Goal: Task Accomplishment & Management: Manage account settings

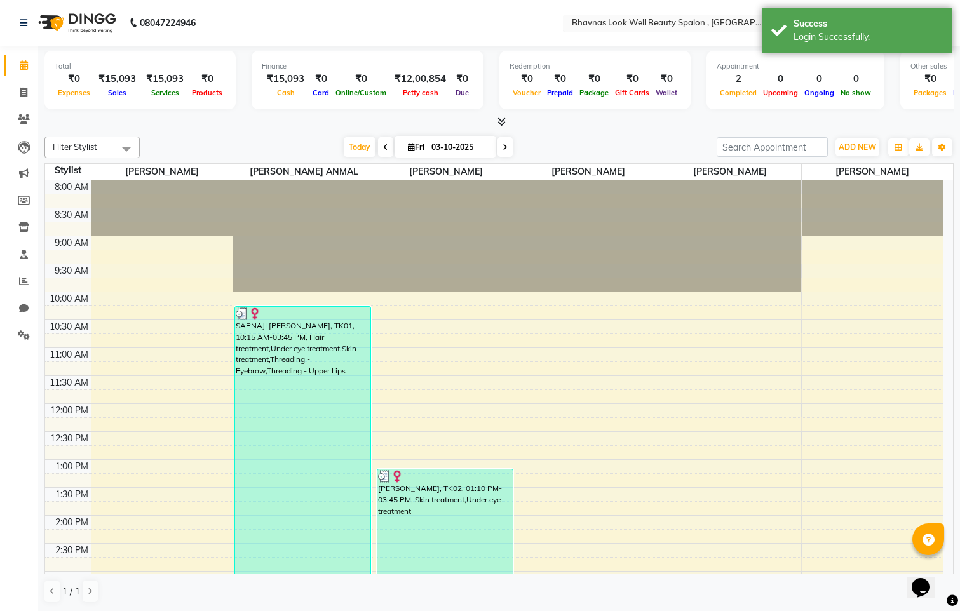
click at [720, 18] on input "text" at bounding box center [661, 24] width 184 height 13
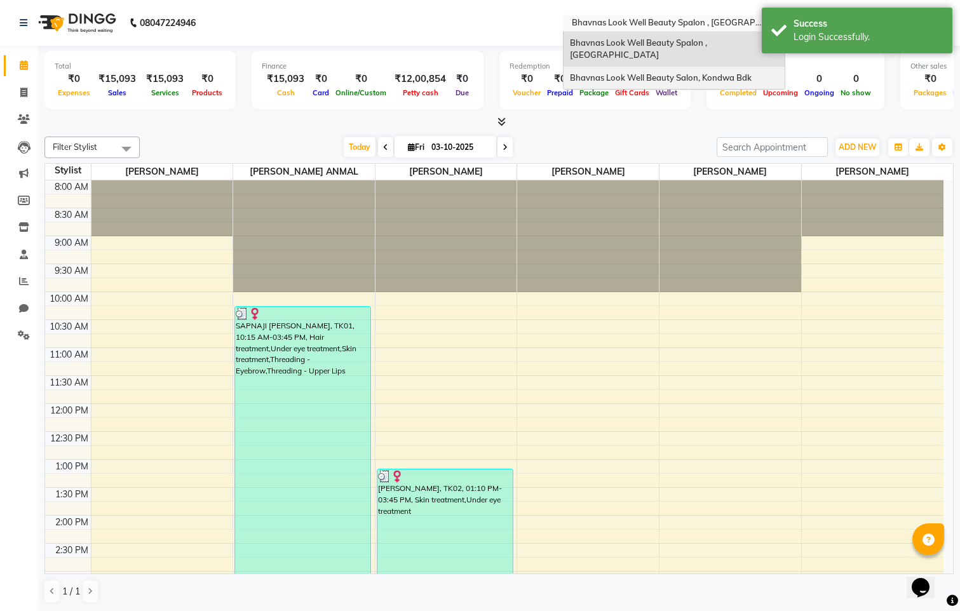
click at [719, 72] on span "Bhavnas Look Well Beauty Salon, Kondwa Bdk" at bounding box center [661, 77] width 182 height 10
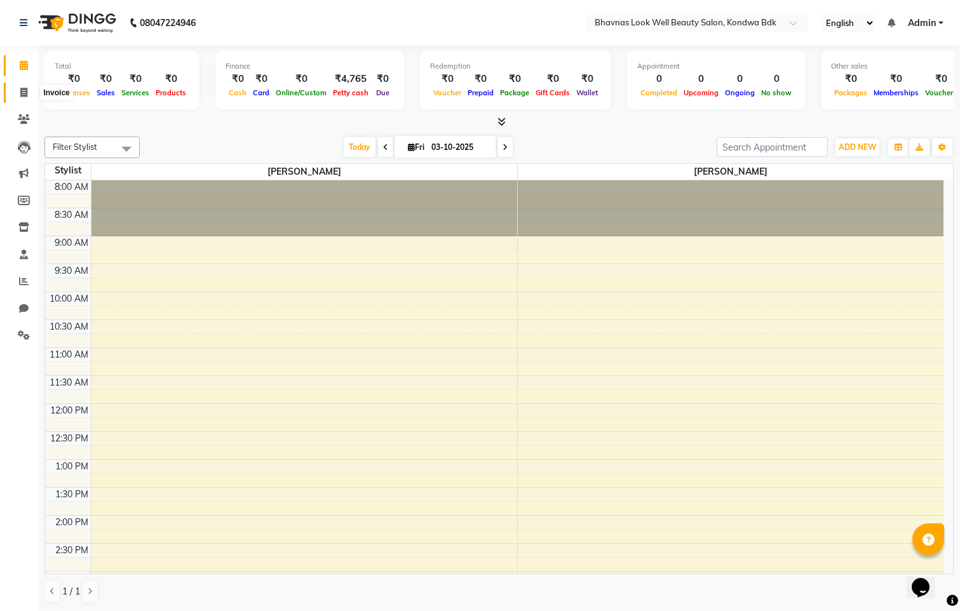
click at [24, 97] on icon at bounding box center [23, 93] width 7 height 10
select select "service"
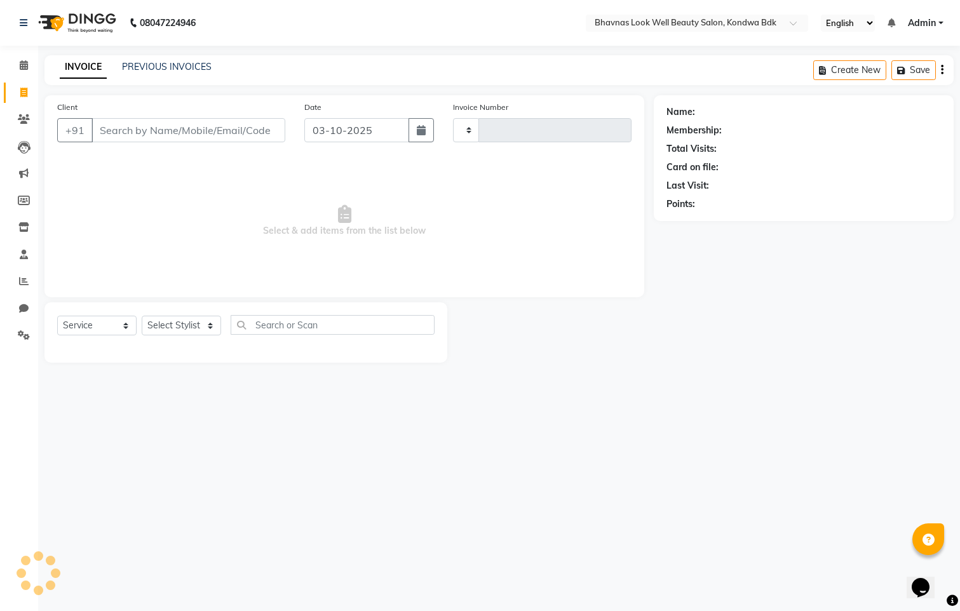
type input "0018"
select select "8628"
click at [177, 64] on link "PREVIOUS INVOICES" at bounding box center [167, 66] width 90 height 11
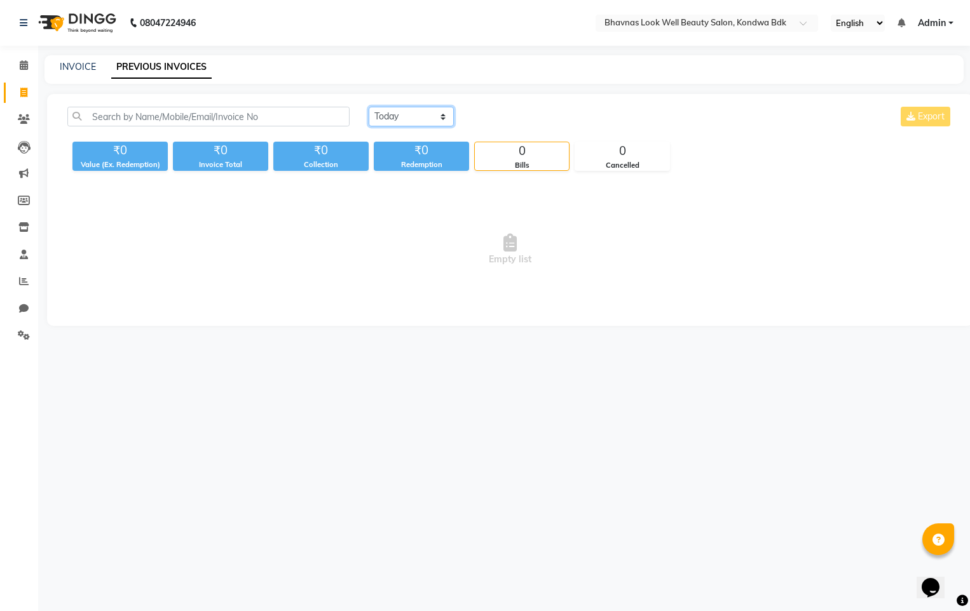
drag, startPoint x: 434, startPoint y: 116, endPoint x: 438, endPoint y: 128, distance: 12.7
click at [434, 116] on select "Today Yesterday Custom Range" at bounding box center [411, 117] width 85 height 20
select select "range"
click at [369, 107] on select "Today Yesterday Custom Range" at bounding box center [411, 117] width 85 height 20
click at [522, 120] on input "03-10-2025" at bounding box center [514, 117] width 89 height 18
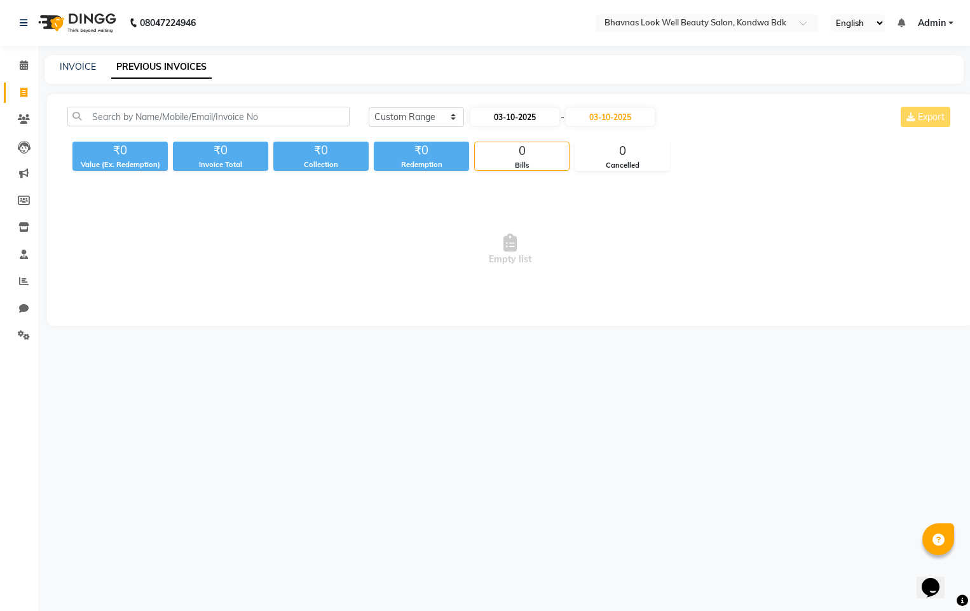
select select "10"
select select "2025"
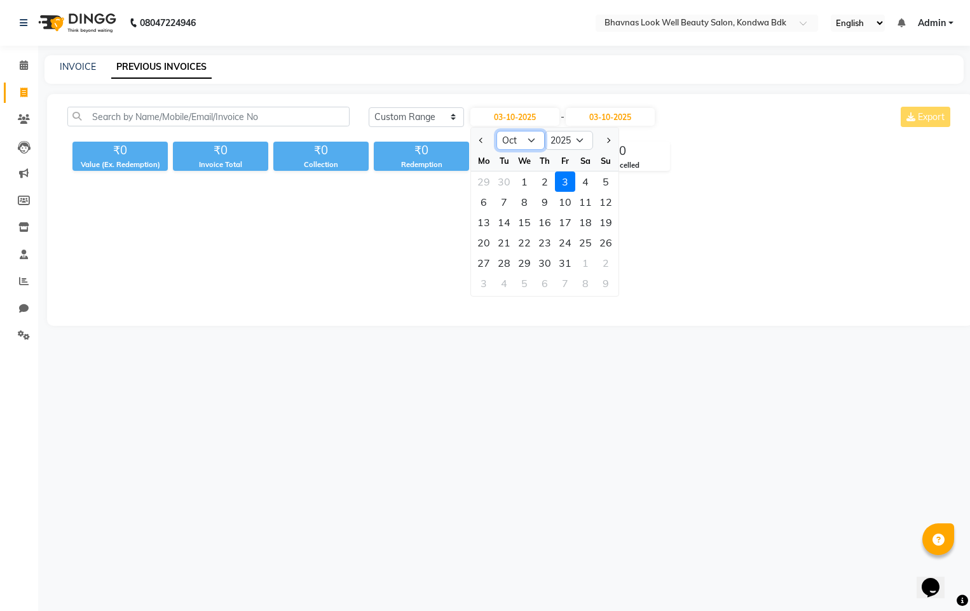
drag, startPoint x: 527, startPoint y: 139, endPoint x: 526, endPoint y: 147, distance: 8.3
click at [527, 139] on select "Jan Feb Mar Apr May Jun Jul Aug Sep Oct Nov Dec" at bounding box center [520, 140] width 48 height 19
select select "4"
click at [496, 131] on select "Jan Feb Mar Apr May Jun Jul Aug Sep Oct Nov Dec" at bounding box center [520, 140] width 48 height 19
click at [507, 189] on div "1" at bounding box center [504, 182] width 20 height 20
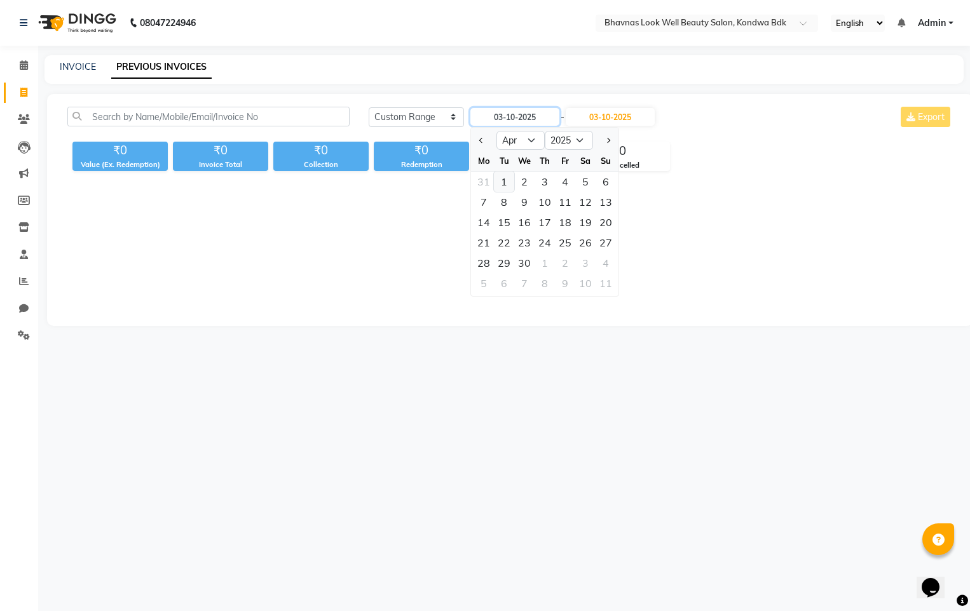
type input "01-04-2025"
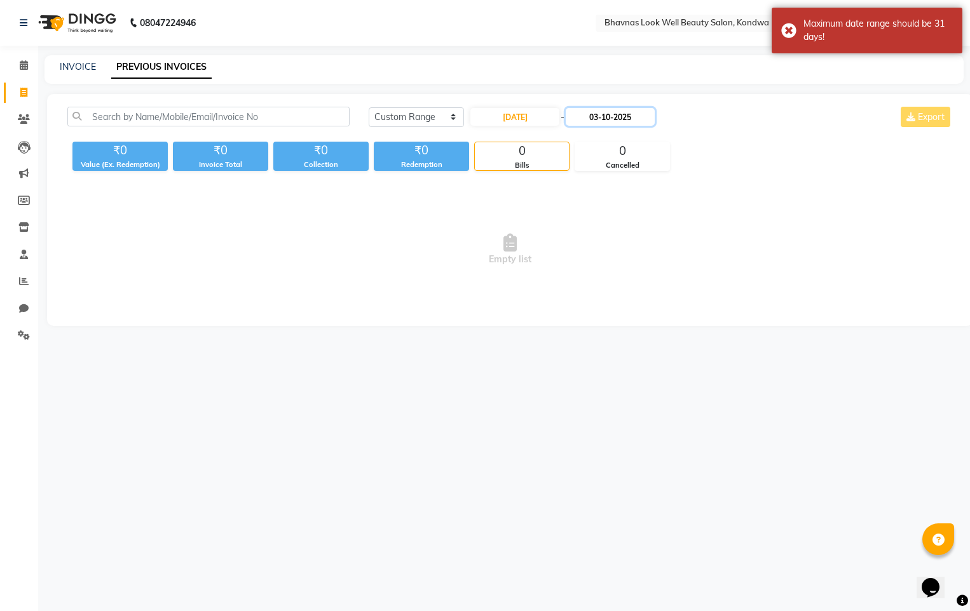
click at [619, 116] on input "03-10-2025" at bounding box center [610, 117] width 89 height 18
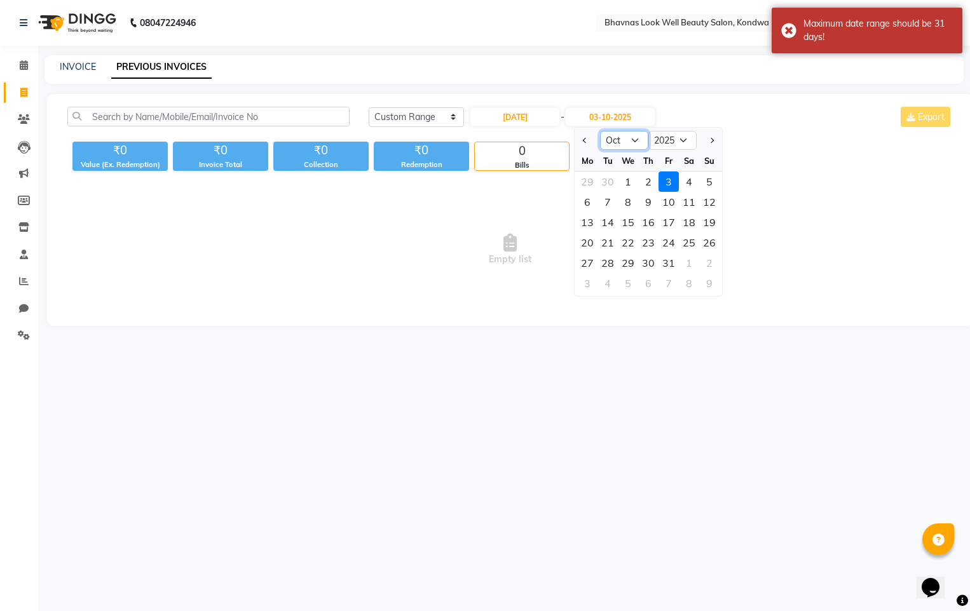
click at [639, 135] on select "Apr May Jun Jul Aug Sep Oct Nov Dec" at bounding box center [624, 140] width 48 height 19
select select "4"
click at [600, 131] on select "Apr May Jun Jul Aug Sep Oct Nov Dec" at bounding box center [624, 140] width 48 height 19
click at [622, 261] on div "30" at bounding box center [628, 263] width 20 height 20
type input "30-04-2025"
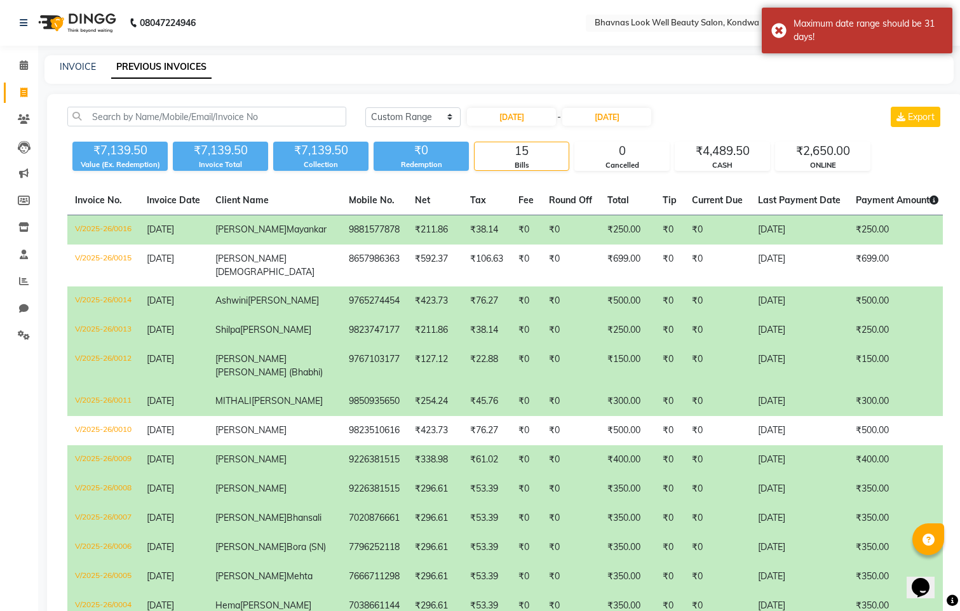
click at [600, 238] on td "₹250.00" at bounding box center [627, 230] width 55 height 30
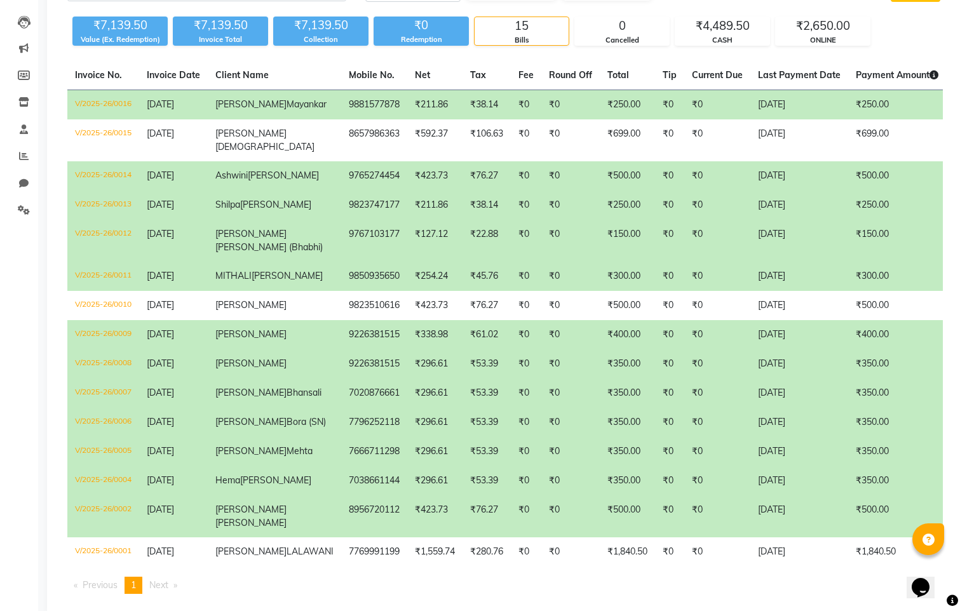
scroll to position [64, 0]
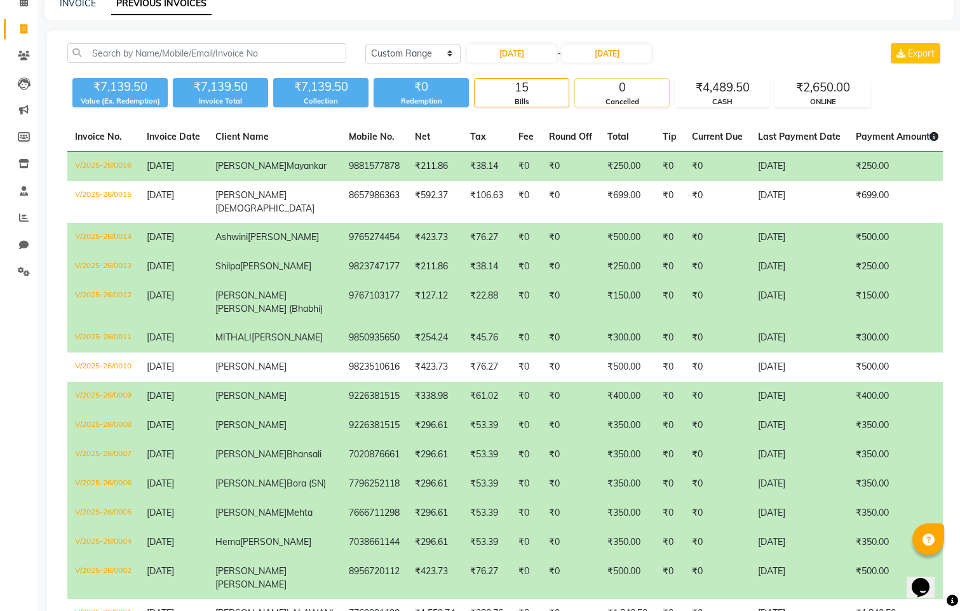
click at [629, 86] on div "0" at bounding box center [622, 88] width 94 height 18
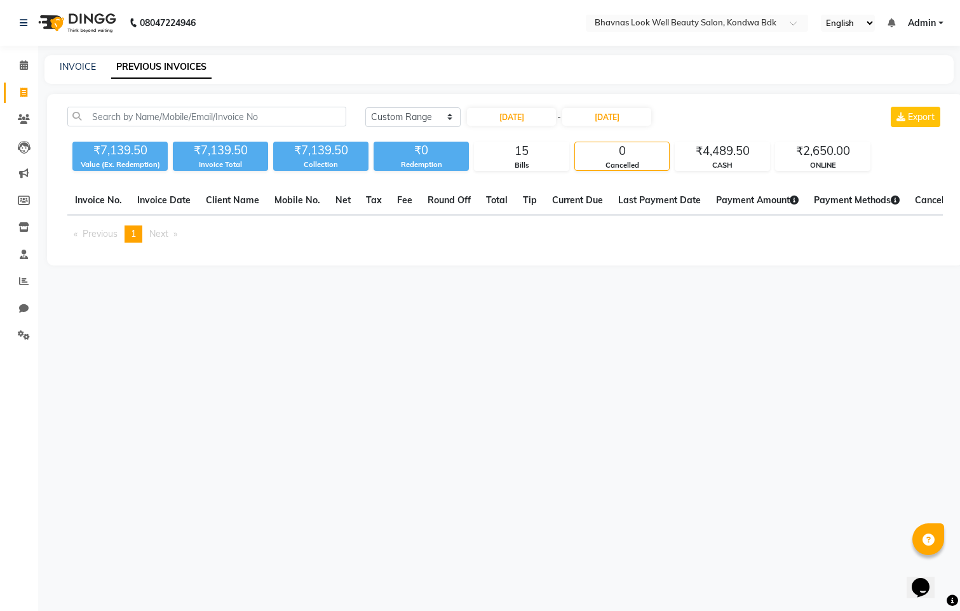
scroll to position [0, 0]
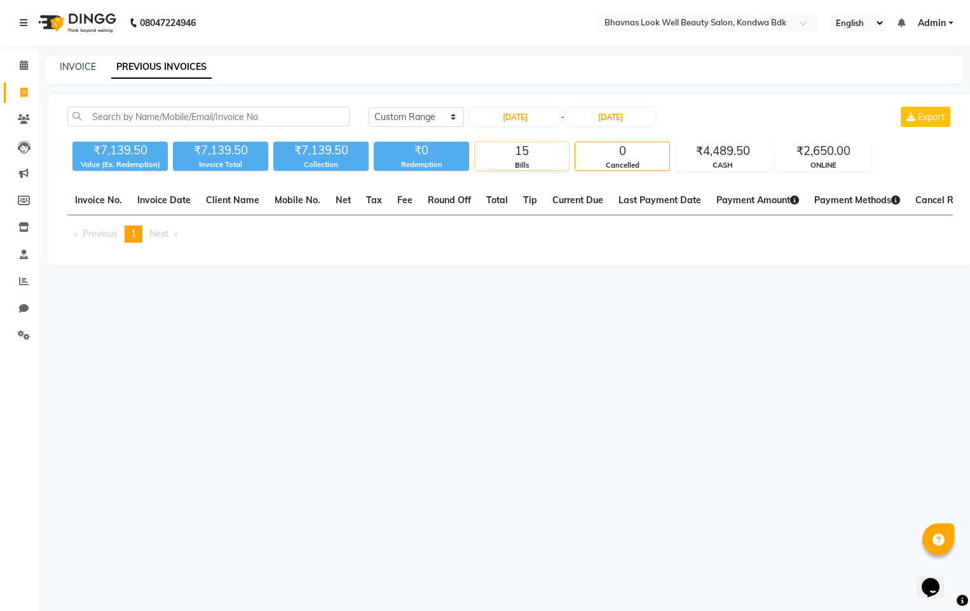
click at [503, 157] on div "15" at bounding box center [522, 151] width 94 height 18
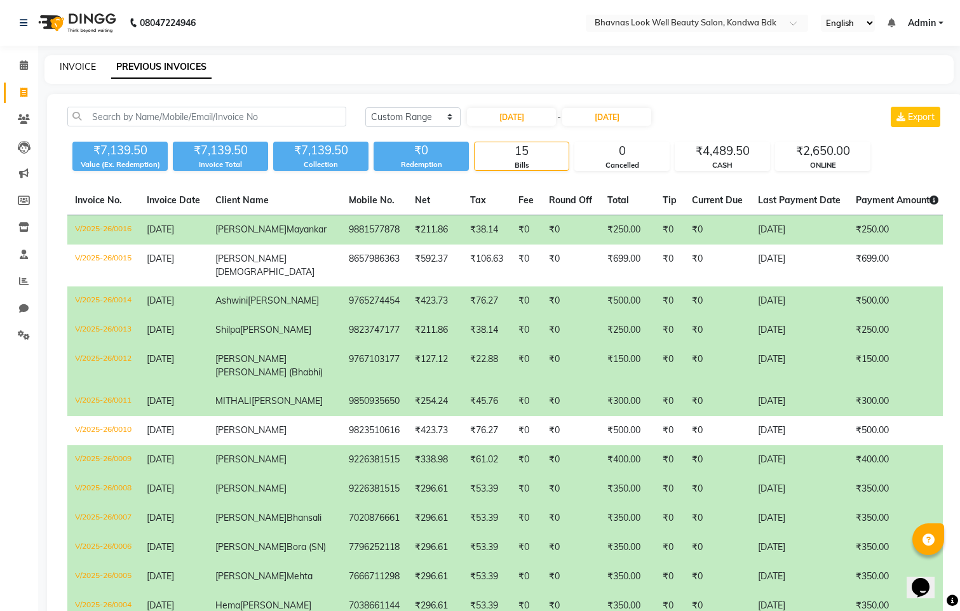
click at [77, 64] on link "INVOICE" at bounding box center [78, 66] width 36 height 11
select select "8628"
select select "service"
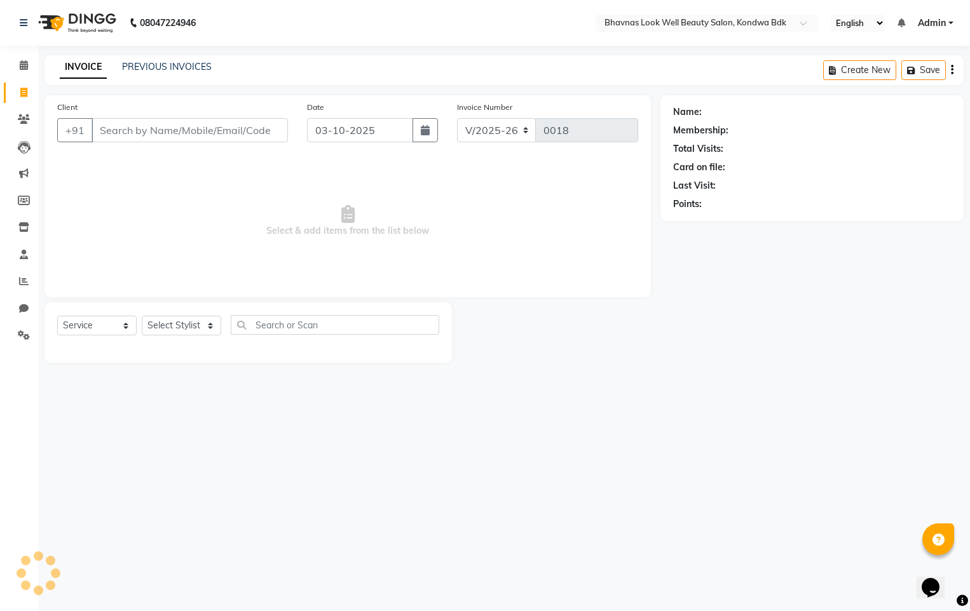
click at [126, 135] on input "Client" at bounding box center [190, 130] width 196 height 24
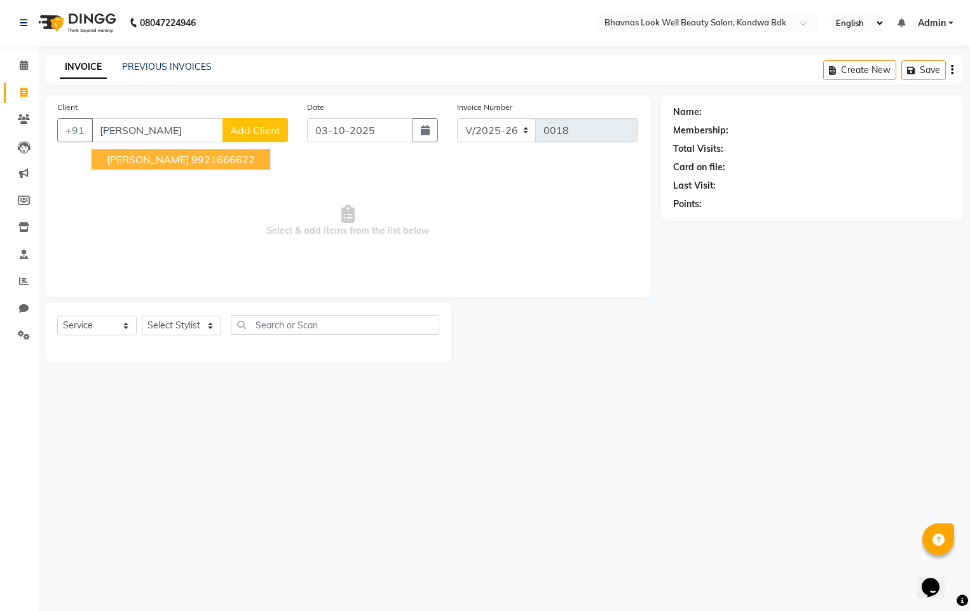
click at [216, 158] on ngb-highlight "9921666622" at bounding box center [223, 159] width 64 height 13
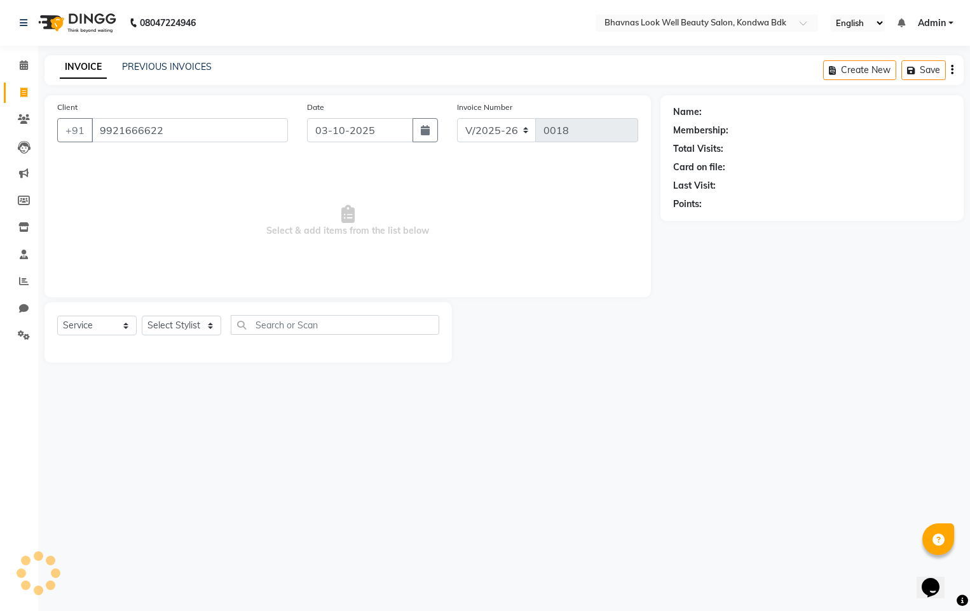
type input "9921666622"
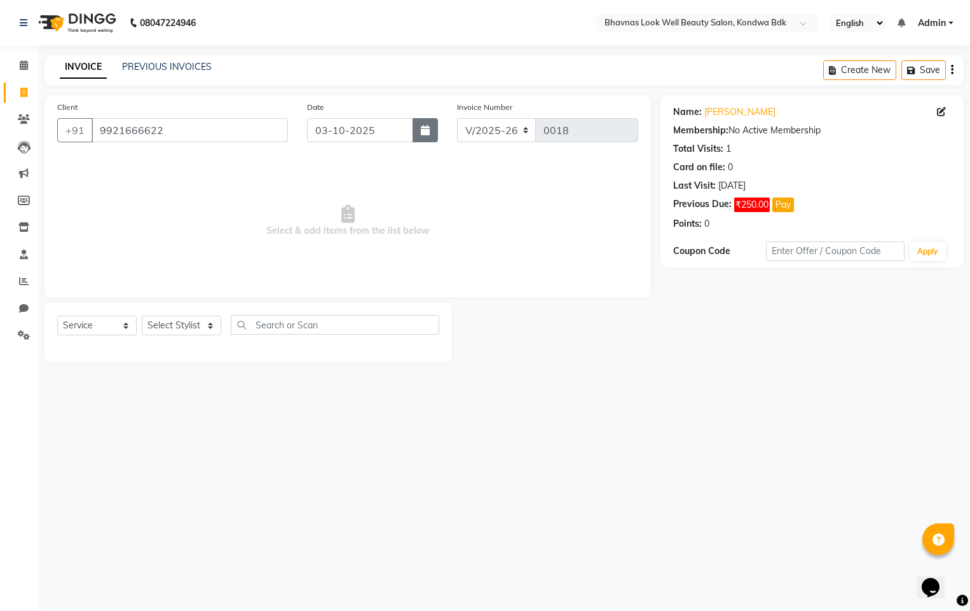
drag, startPoint x: 433, startPoint y: 135, endPoint x: 425, endPoint y: 142, distance: 10.3
click at [432, 135] on button "button" at bounding box center [424, 130] width 25 height 24
select select "10"
select select "2025"
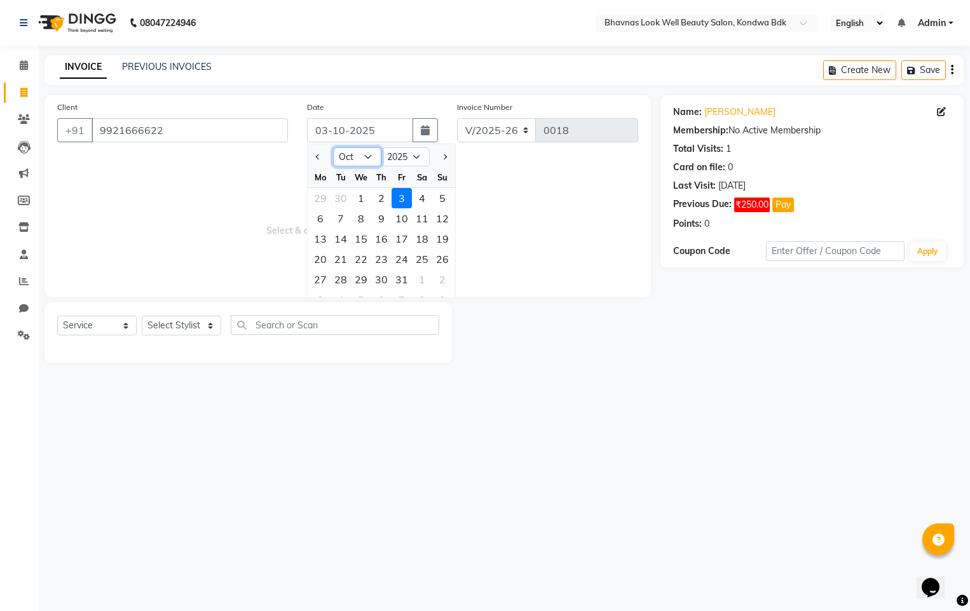
click at [368, 154] on select "Jan Feb Mar Apr May Jun Jul Aug Sep Oct Nov Dec" at bounding box center [357, 156] width 48 height 19
select select "4"
click at [333, 147] on select "Jan Feb Mar Apr May Jun Jul Aug Sep Oct Nov Dec" at bounding box center [357, 156] width 48 height 19
click at [419, 201] on div "5" at bounding box center [422, 198] width 20 height 20
type input "[DATE]"
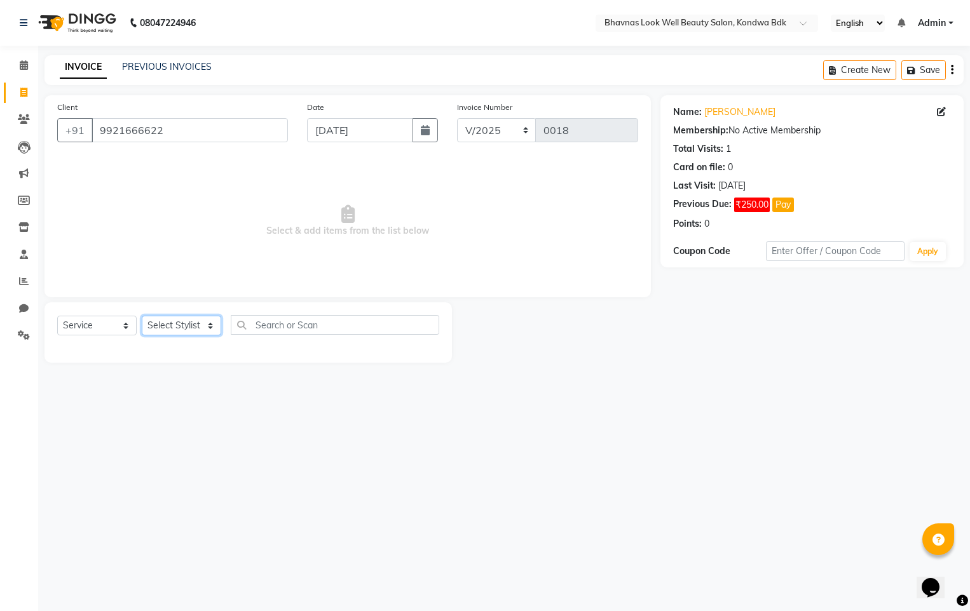
click at [194, 327] on select "Select Stylist Manager SATYASHILA ROJEKARI YOGINI MODI" at bounding box center [181, 326] width 79 height 20
select select "87384"
click at [142, 316] on select "Select Stylist Manager SATYASHILA ROJEKARI YOGINI MODI" at bounding box center [181, 326] width 79 height 20
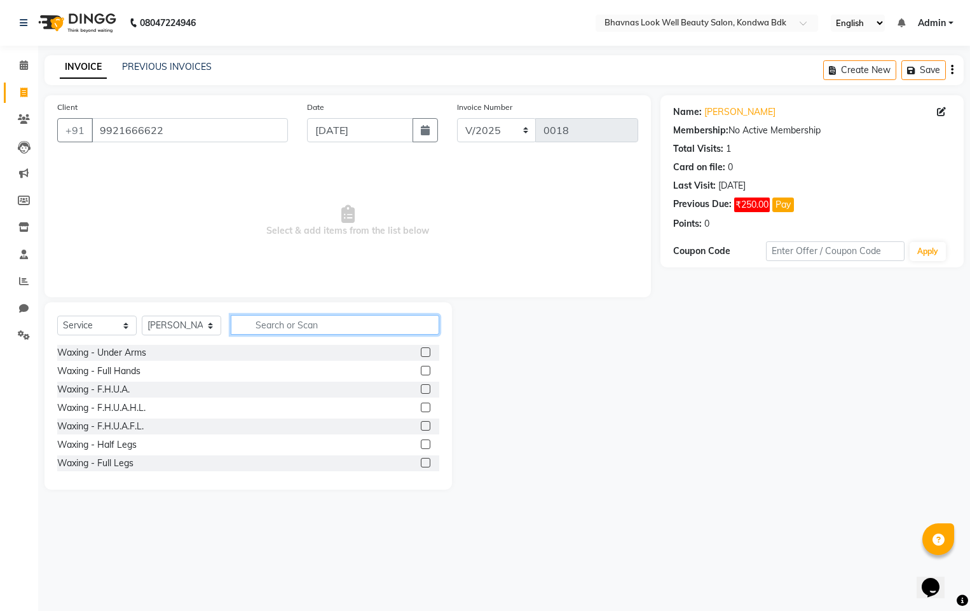
click at [262, 324] on input "text" at bounding box center [335, 325] width 208 height 20
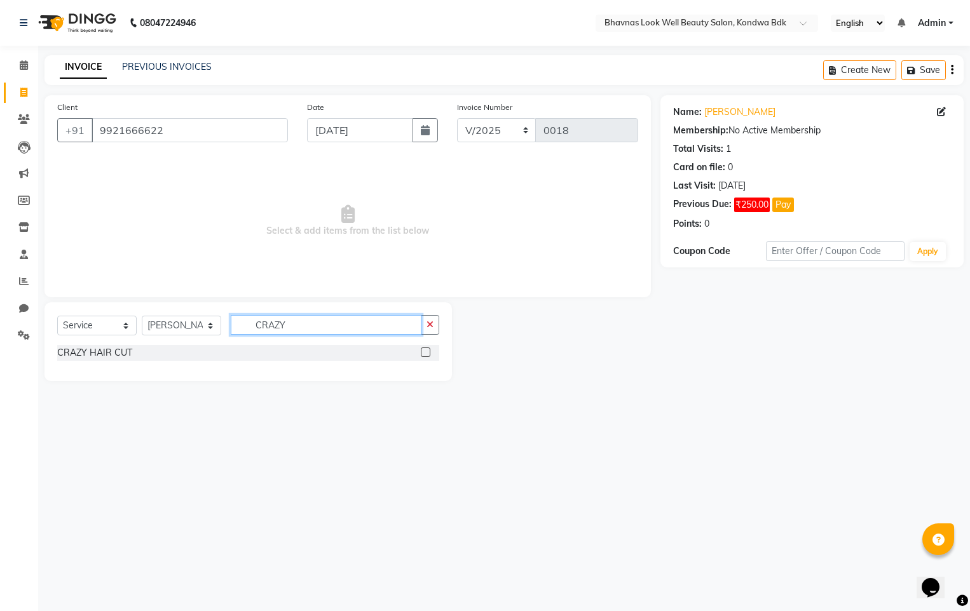
type input "CRAZY"
click at [433, 350] on div at bounding box center [430, 353] width 18 height 16
click at [426, 351] on label at bounding box center [426, 353] width 10 height 10
click at [426, 351] on input "checkbox" at bounding box center [425, 353] width 8 height 8
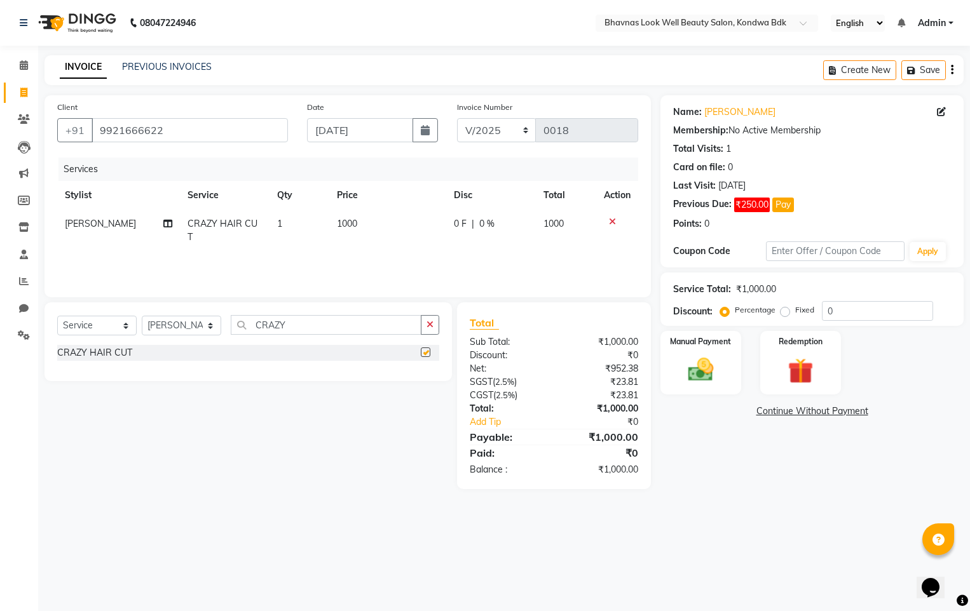
checkbox input "false"
click at [357, 225] on td "1000" at bounding box center [387, 231] width 117 height 42
select select "87384"
click at [388, 226] on input "1000" at bounding box center [387, 227] width 71 height 20
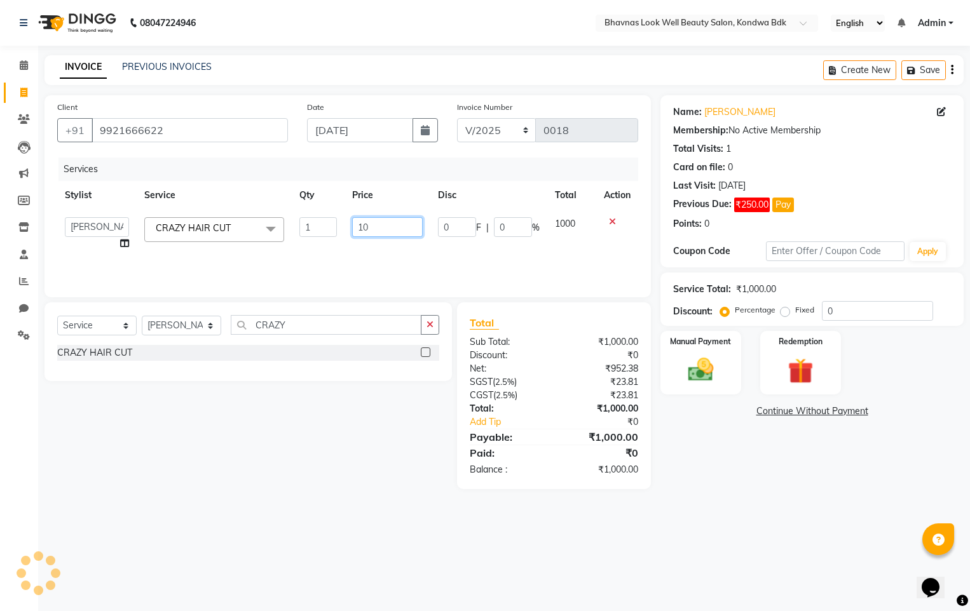
type input "1"
type input "500"
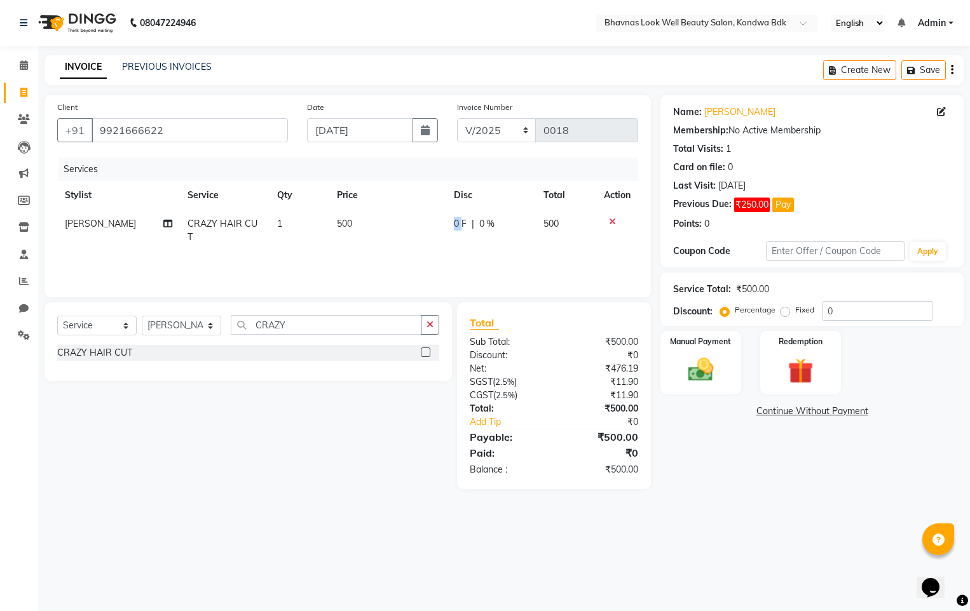
click at [447, 227] on td "0 F | 0 %" at bounding box center [490, 231] width 89 height 42
select select "87384"
click at [503, 229] on input "0" at bounding box center [513, 227] width 38 height 20
type input "50"
click at [489, 250] on div "Services Stylist Service Qty Price Disc Total Action YOGINI MODI CRAZY HAIR CUT…" at bounding box center [347, 221] width 581 height 127
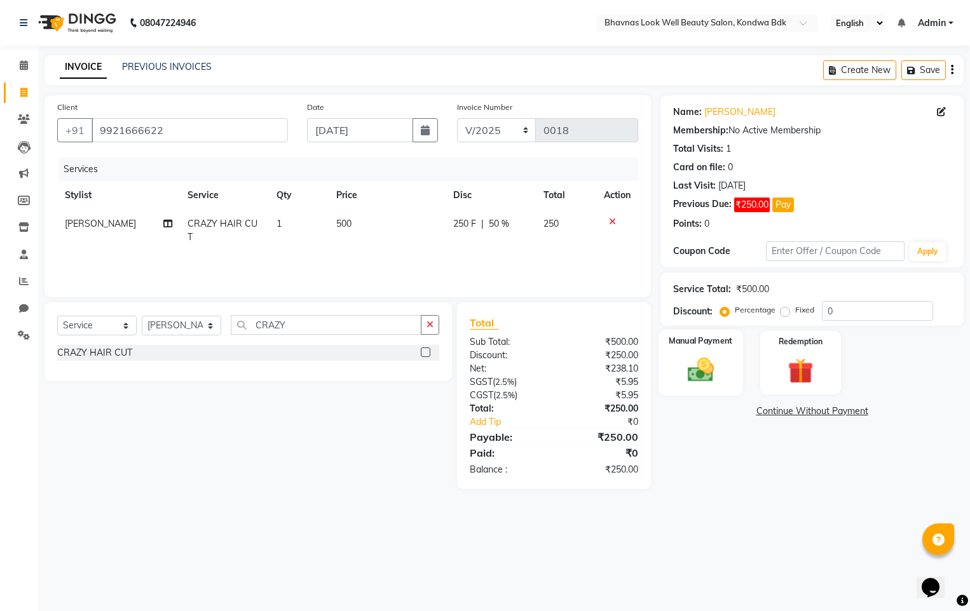
click at [704, 369] on img at bounding box center [700, 370] width 43 height 31
click at [793, 409] on span "CASH" at bounding box center [798, 412] width 27 height 15
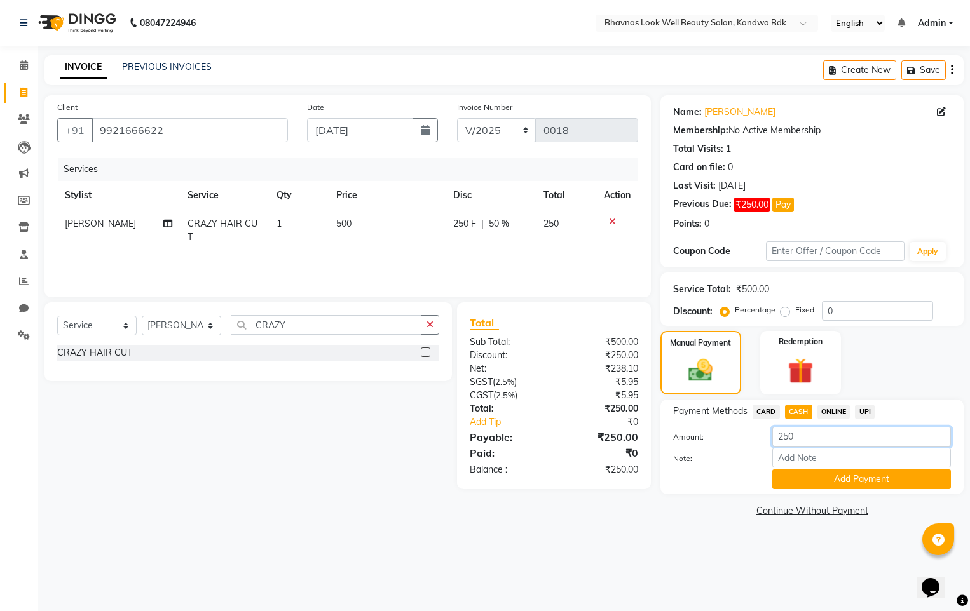
click at [795, 439] on input "250" at bounding box center [861, 437] width 179 height 20
type input "2"
type input "100"
click at [806, 483] on button "Add Payment" at bounding box center [861, 480] width 179 height 20
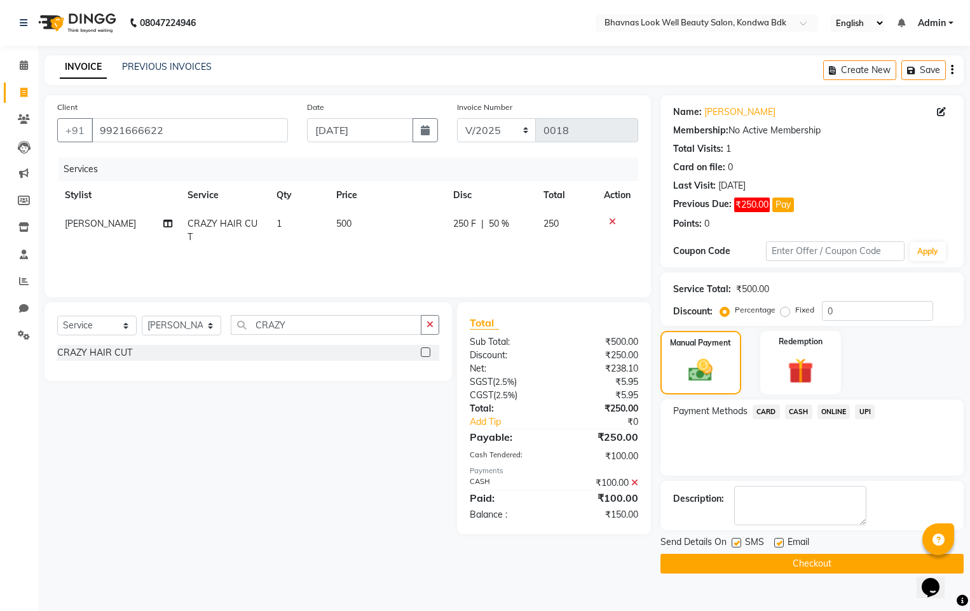
click at [780, 544] on label at bounding box center [779, 543] width 10 height 10
click at [780, 544] on input "checkbox" at bounding box center [778, 544] width 8 height 8
checkbox input "false"
click at [735, 541] on label at bounding box center [737, 543] width 10 height 10
click at [735, 541] on input "checkbox" at bounding box center [736, 544] width 8 height 8
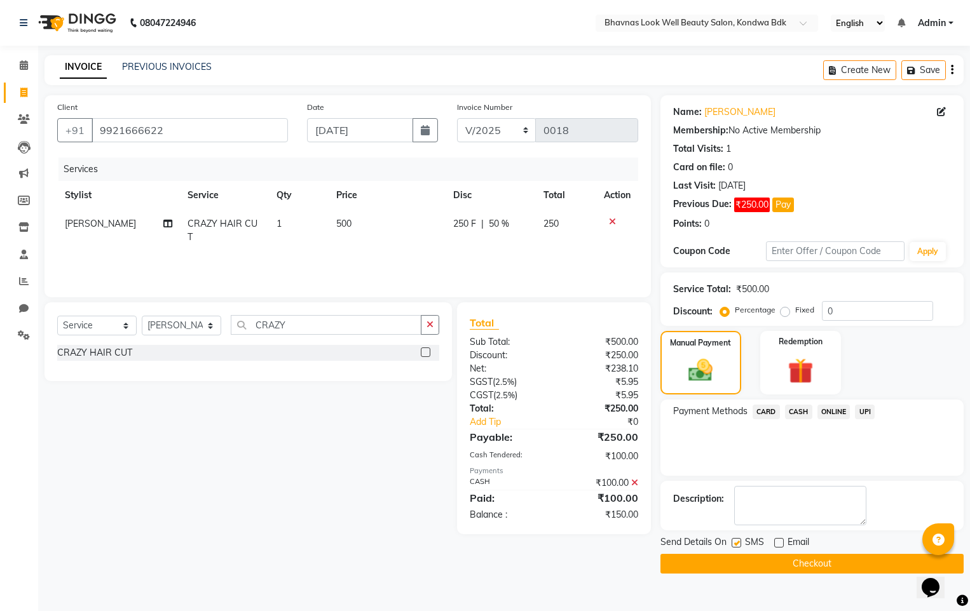
checkbox input "false"
click at [735, 559] on button "Checkout" at bounding box center [811, 564] width 303 height 20
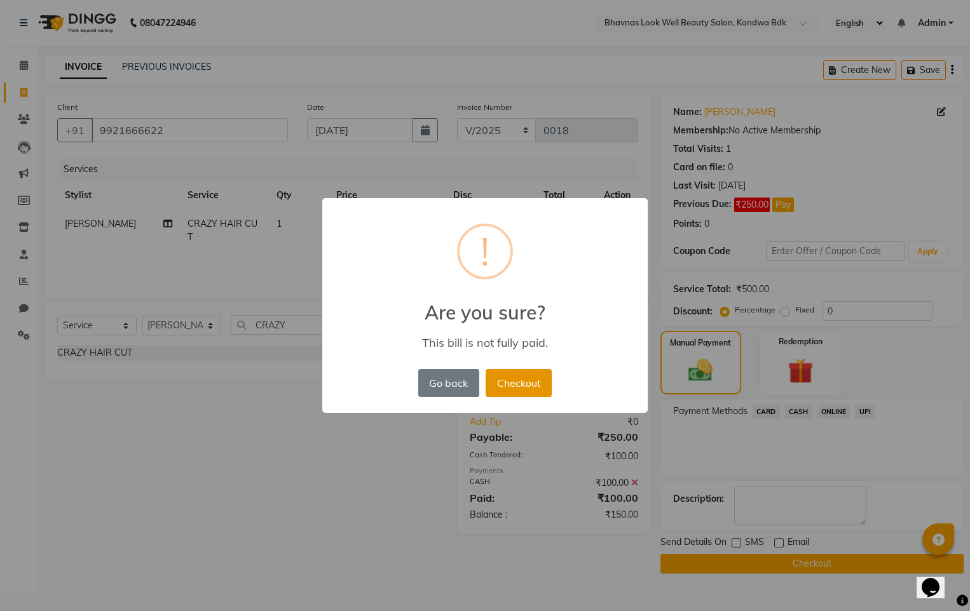
click at [514, 383] on button "Checkout" at bounding box center [519, 383] width 66 height 28
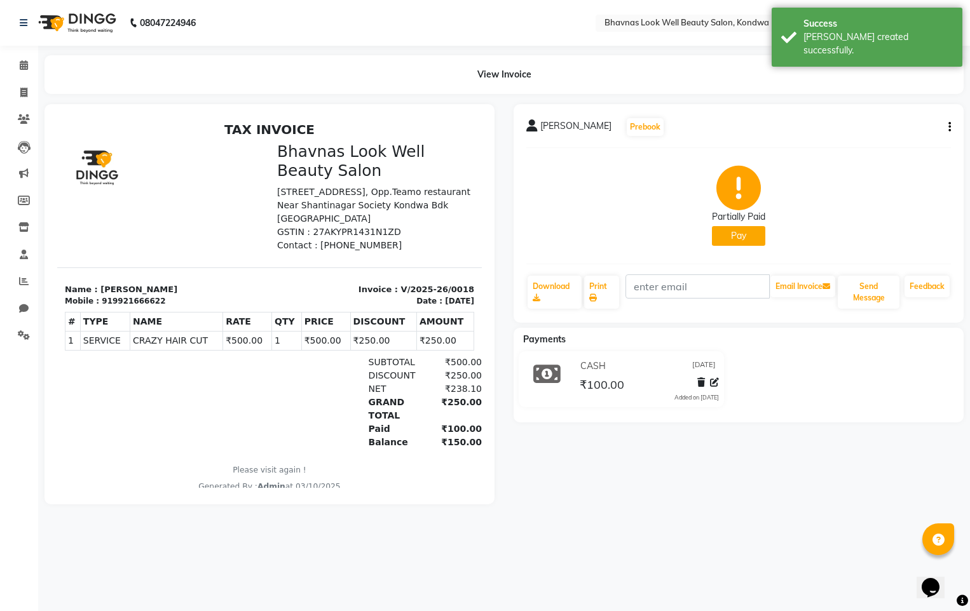
click at [723, 235] on button "Pay" at bounding box center [738, 236] width 53 height 20
select select "1"
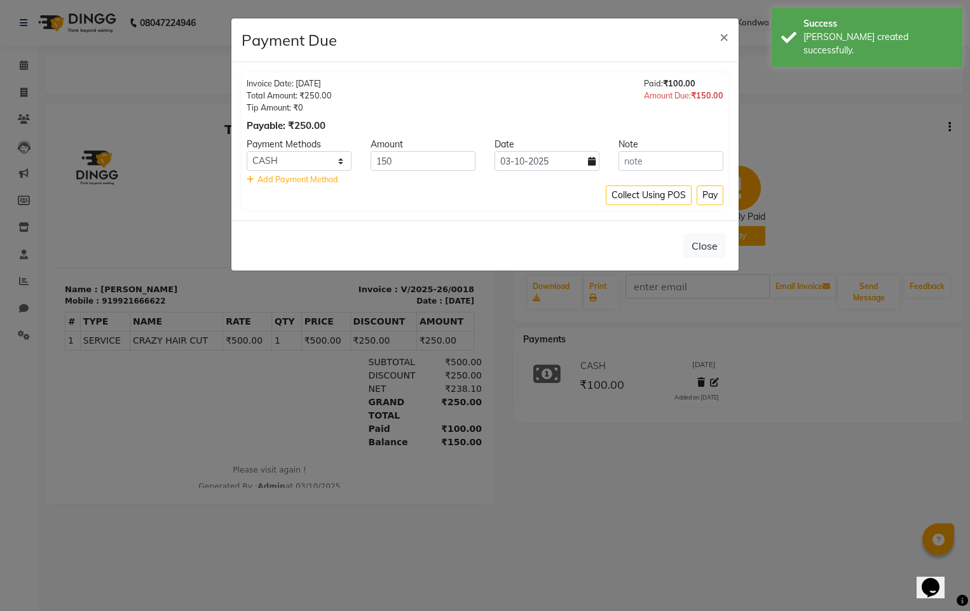
click at [408, 369] on ngb-modal-window "Payment Due × Invoice Date: 05-04-2025 Total Amount: ₹250.00 Tip Amount: ₹0 Pay…" at bounding box center [485, 305] width 970 height 611
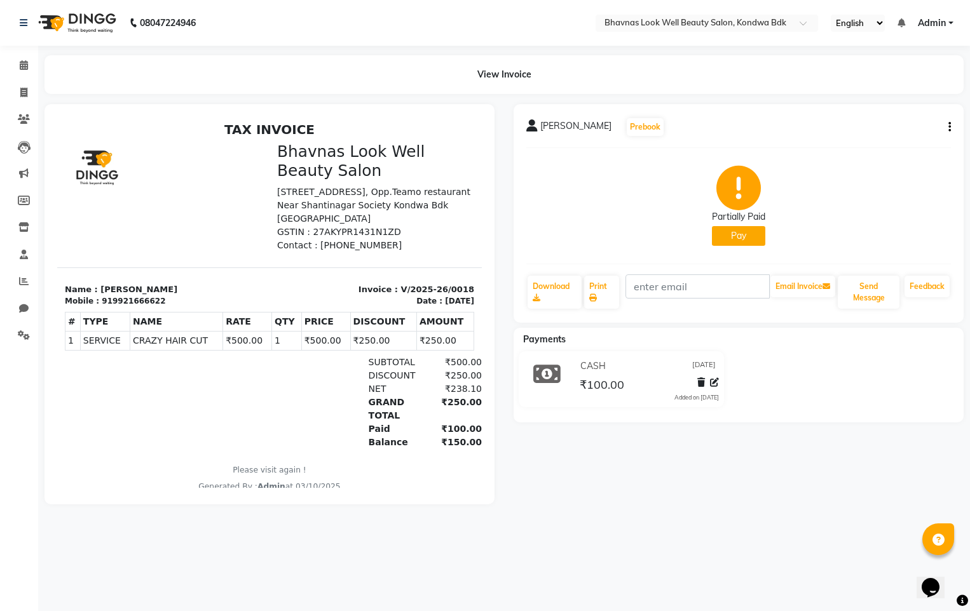
click at [947, 132] on button "button" at bounding box center [947, 127] width 8 height 13
click at [914, 130] on div "Edit Item Staff" at bounding box center [886, 127] width 87 height 16
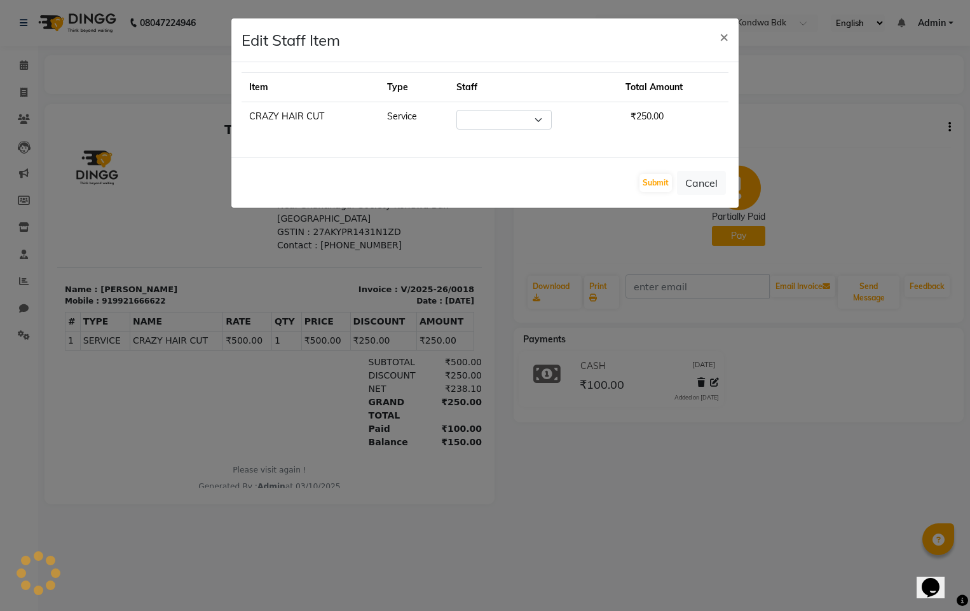
select select "87384"
click at [719, 37] on span "×" at bounding box center [723, 36] width 9 height 19
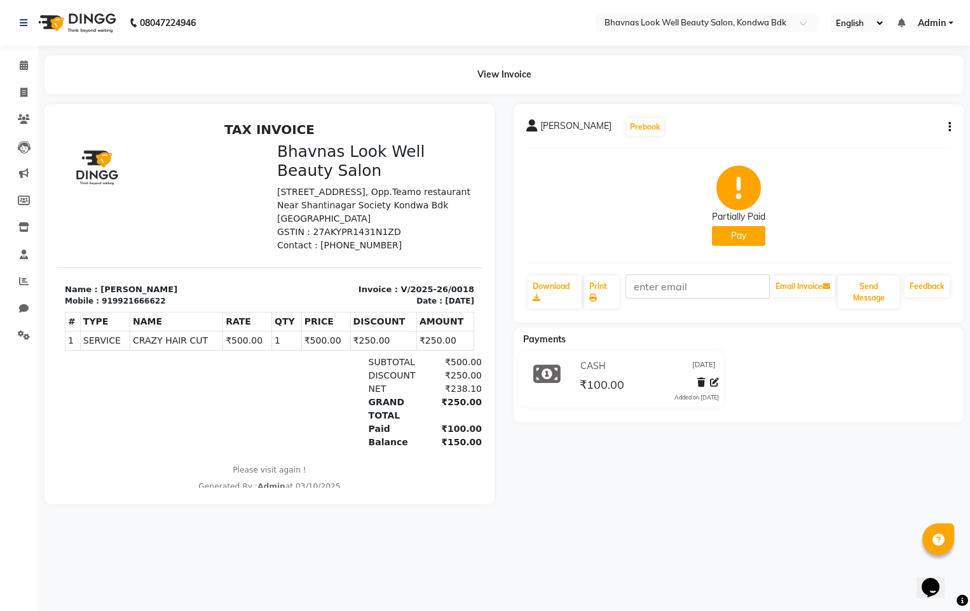
click at [950, 115] on div "Jaya Dalal Prebook Partially Paid Pay Download Print Email Invoice Send Message…" at bounding box center [739, 213] width 450 height 219
click at [950, 127] on icon "button" at bounding box center [949, 127] width 3 height 1
click at [861, 144] on div "Edit Invoice" at bounding box center [886, 143] width 87 height 16
select select "service"
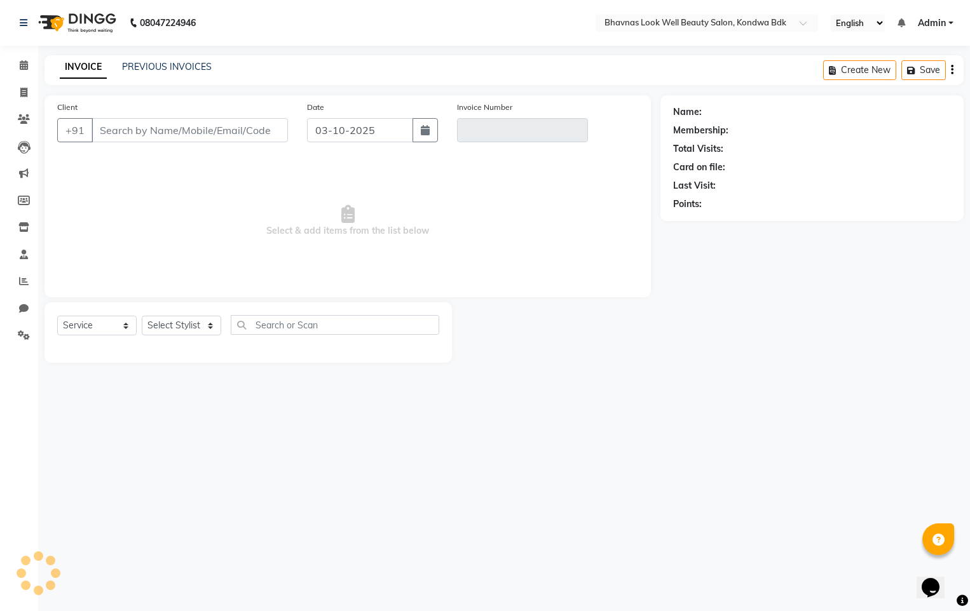
type input "9921666622"
type input "V/2025-26/0018"
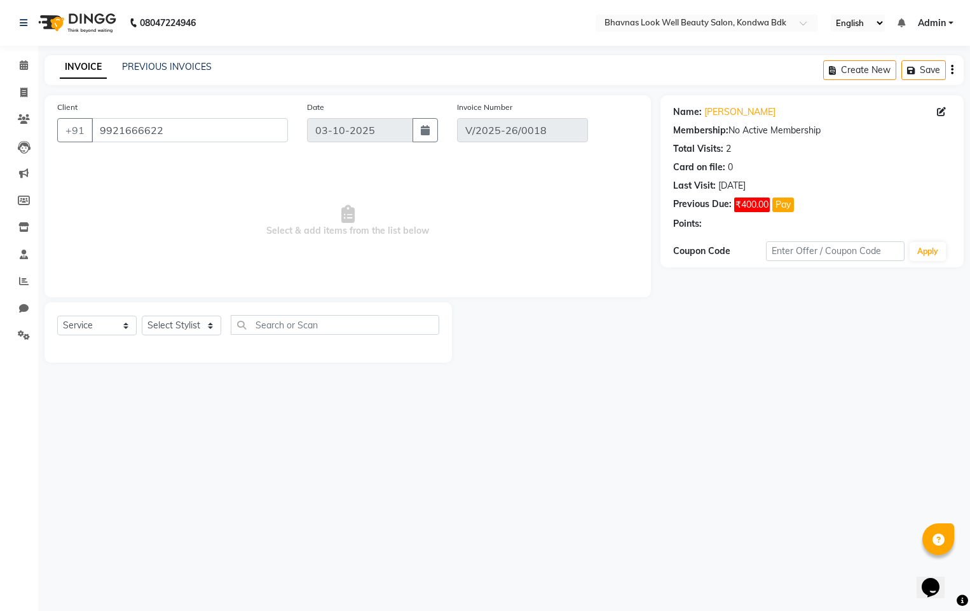
type input "[DATE]"
select select "select"
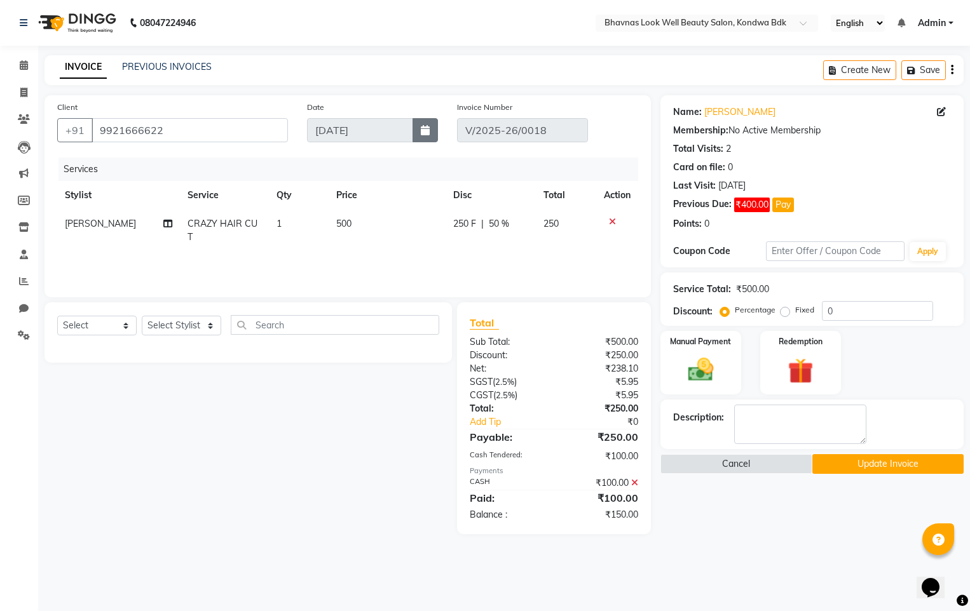
click at [430, 135] on button "button" at bounding box center [424, 130] width 25 height 24
select select "4"
select select "2025"
click at [399, 196] on div "31 1 2 3 4 5 6" at bounding box center [381, 198] width 147 height 20
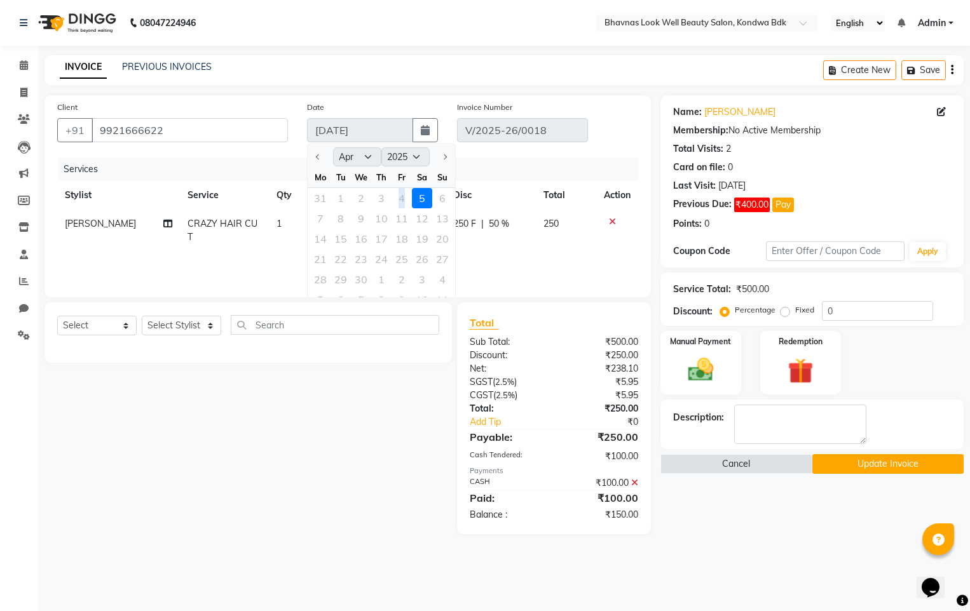
click at [399, 198] on div "31 1 2 3 4 5 6" at bounding box center [381, 198] width 147 height 20
click at [400, 198] on div "31 1 2 3 4 5 6" at bounding box center [381, 198] width 147 height 20
drag, startPoint x: 357, startPoint y: 383, endPoint x: 358, endPoint y: 373, distance: 9.7
click at [357, 377] on div "Select Service Product Membership Package Voucher Prepaid Gift Card Select Styl…" at bounding box center [243, 419] width 417 height 232
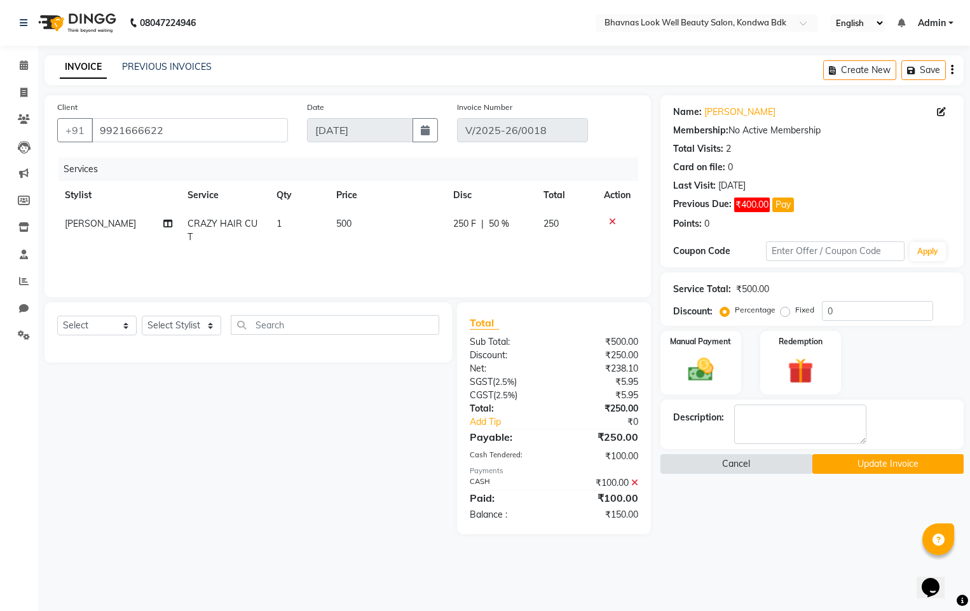
click at [753, 460] on button "Cancel" at bounding box center [736, 464] width 152 height 20
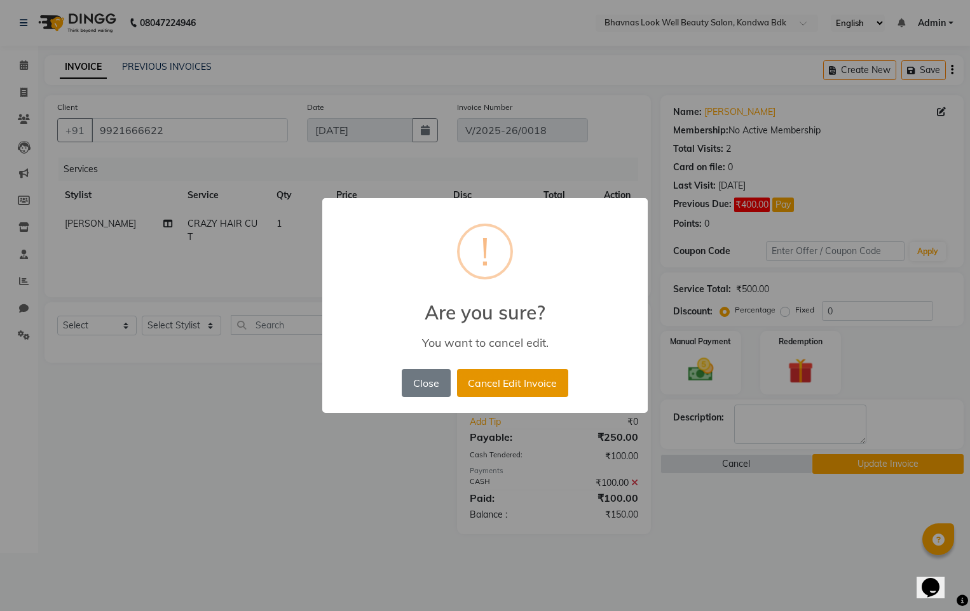
click at [486, 390] on button "Cancel Edit Invoice" at bounding box center [512, 383] width 111 height 28
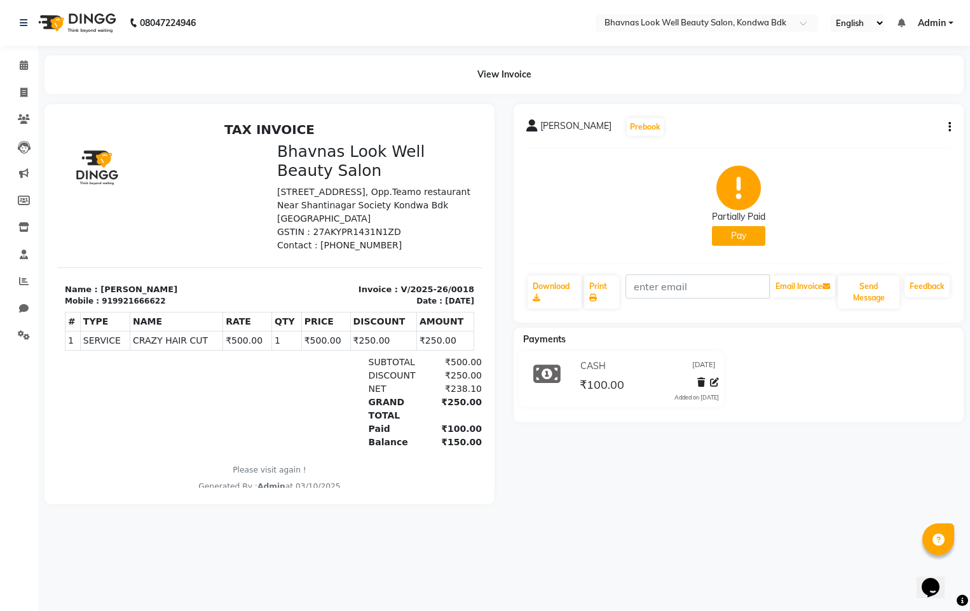
drag, startPoint x: 947, startPoint y: 128, endPoint x: 927, endPoint y: 145, distance: 25.7
click at [927, 145] on div "Jaya Dalal Prebook Partially Paid Pay Download Print Email Invoice Send Message…" at bounding box center [739, 213] width 450 height 219
click at [948, 128] on icon "button" at bounding box center [949, 127] width 3 height 1
click at [899, 102] on div "Cancel Invoice" at bounding box center [886, 96] width 87 height 16
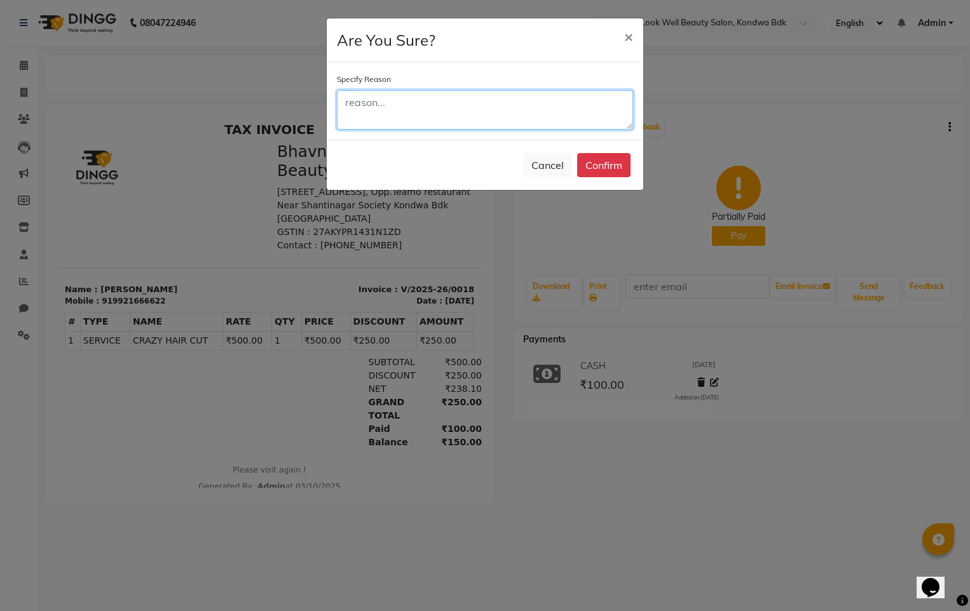
click at [579, 114] on textarea at bounding box center [485, 109] width 296 height 39
type textarea "DATE"
click at [625, 161] on button "Confirm" at bounding box center [603, 165] width 53 height 24
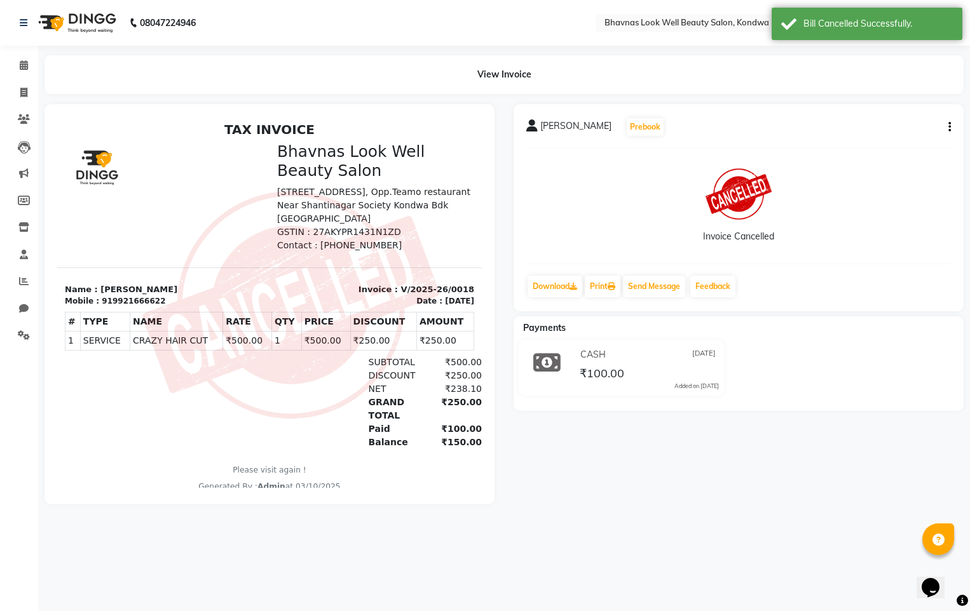
click at [950, 127] on icon "button" at bounding box center [949, 127] width 3 height 1
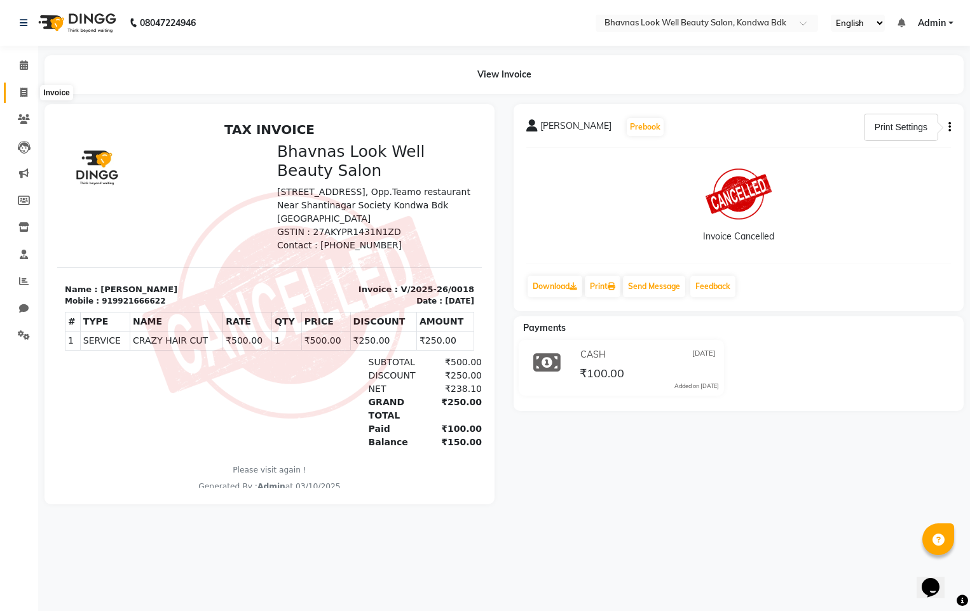
click at [18, 93] on span at bounding box center [24, 93] width 22 height 15
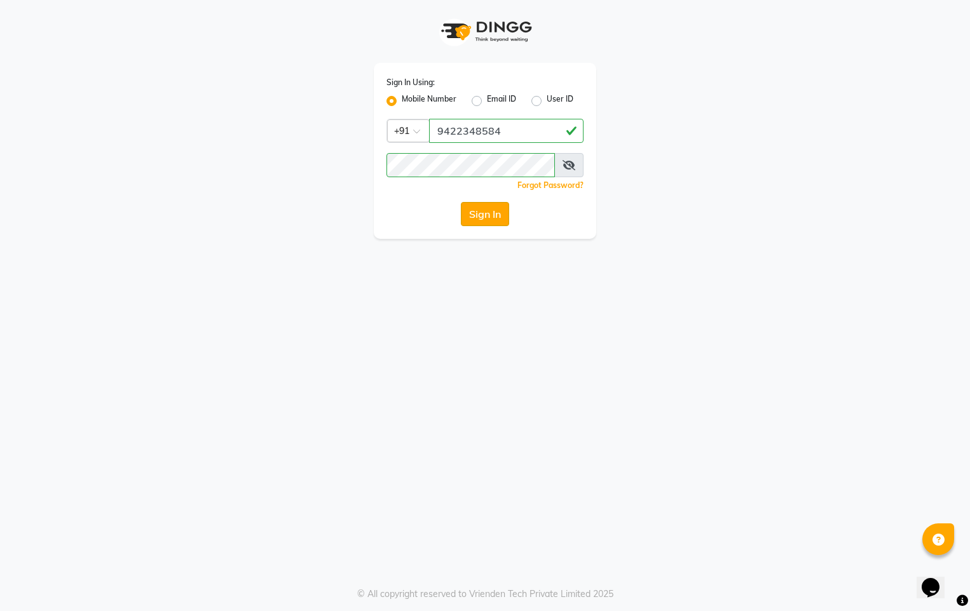
click at [494, 215] on button "Sign In" at bounding box center [485, 214] width 48 height 24
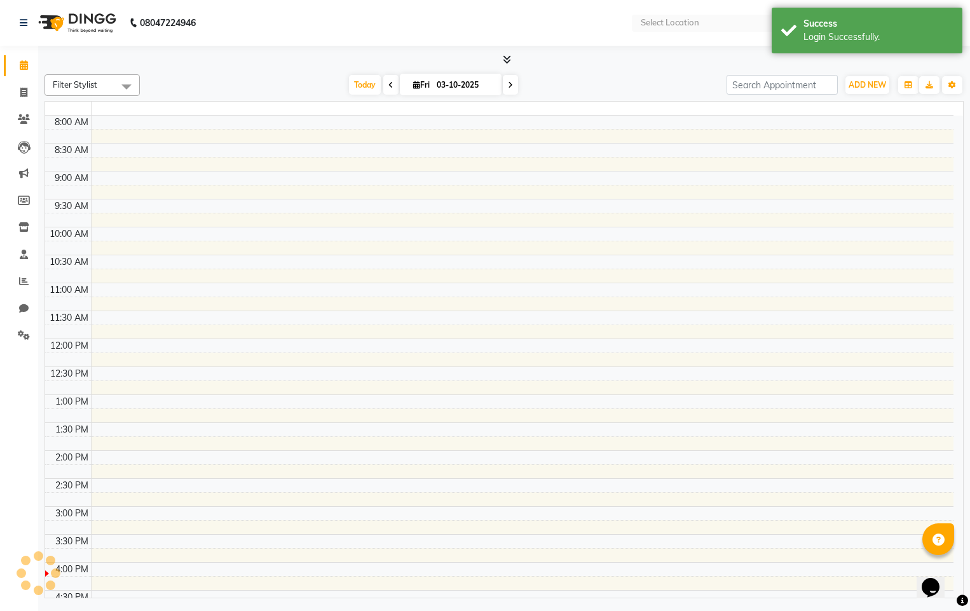
select select "en"
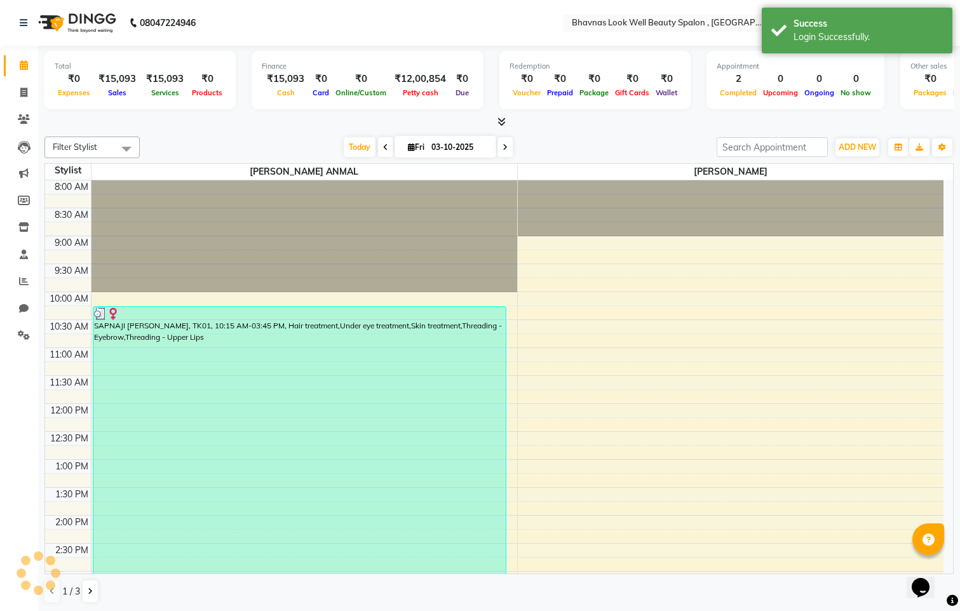
scroll to position [247, 0]
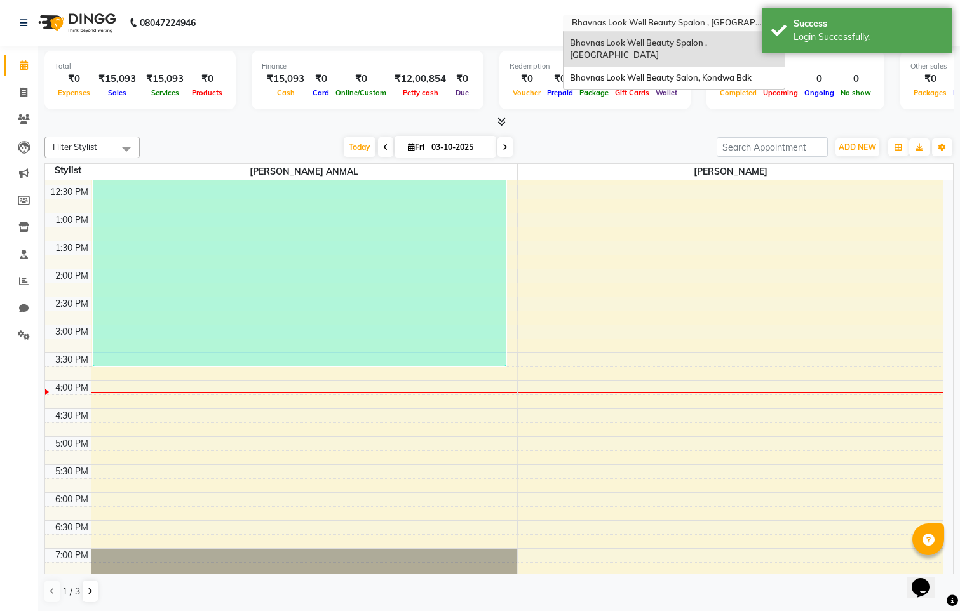
click at [655, 25] on input "text" at bounding box center [661, 24] width 184 height 13
click at [674, 72] on span "Bhavnas Look Well Beauty Salon, Kondwa Bdk" at bounding box center [661, 77] width 182 height 10
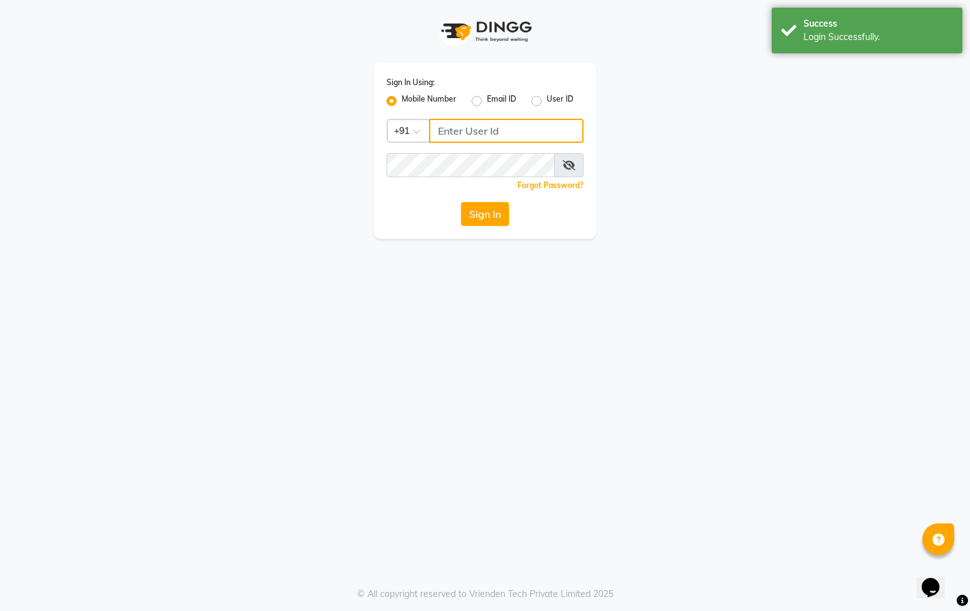
type input "9422348584"
click at [488, 212] on button "Sign In" at bounding box center [485, 214] width 48 height 24
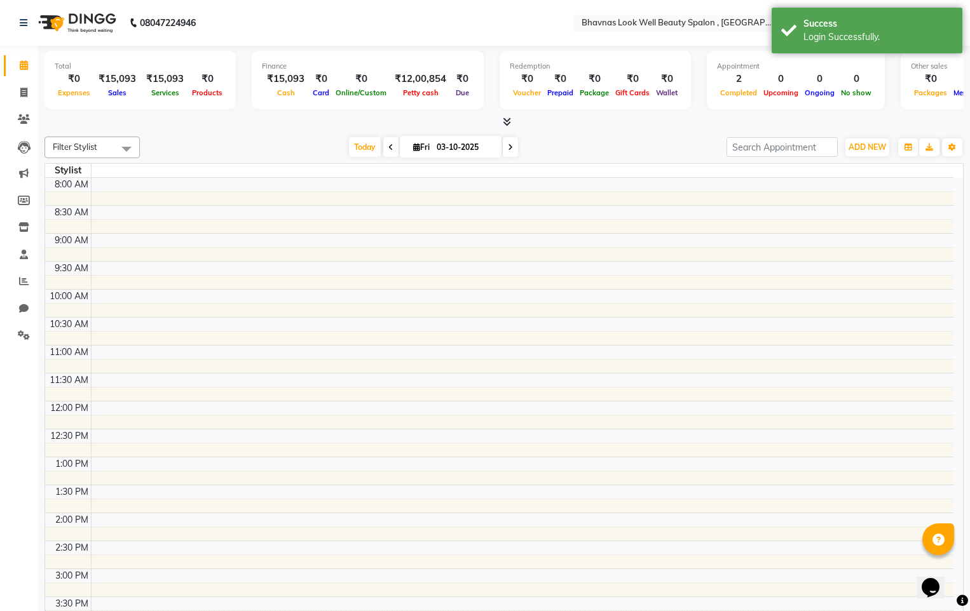
select select "en"
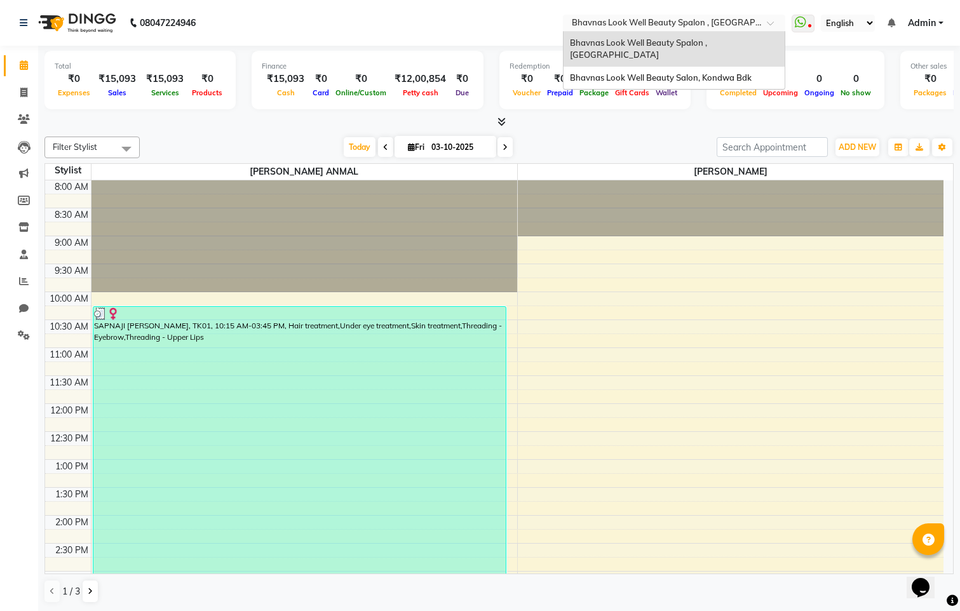
click at [659, 22] on input "text" at bounding box center [661, 24] width 184 height 13
click at [691, 72] on span "Bhavnas Look Well Beauty Salon, Kondwa Bdk" at bounding box center [661, 77] width 182 height 10
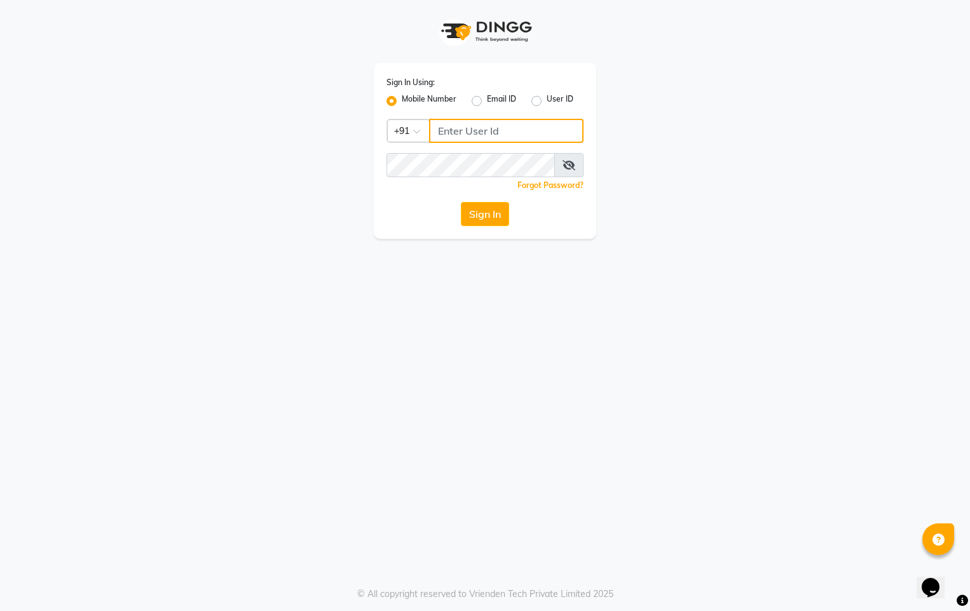
type input "9422348584"
click at [489, 215] on button "Sign In" at bounding box center [485, 214] width 48 height 24
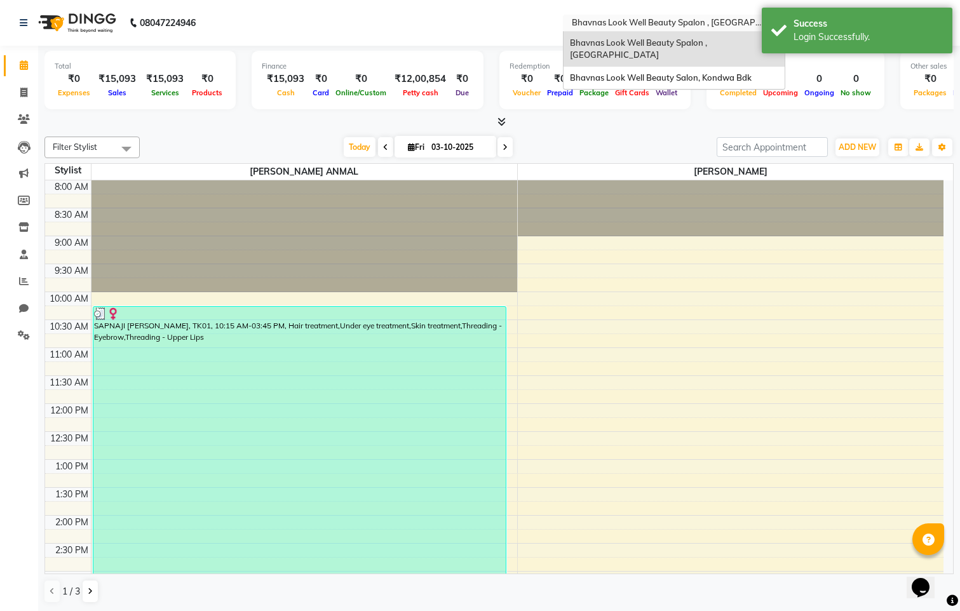
click at [671, 28] on input "text" at bounding box center [661, 24] width 184 height 13
click at [761, 67] on div "Bhavnas Look Well Beauty Salon, Kondwa Bdk" at bounding box center [674, 78] width 221 height 23
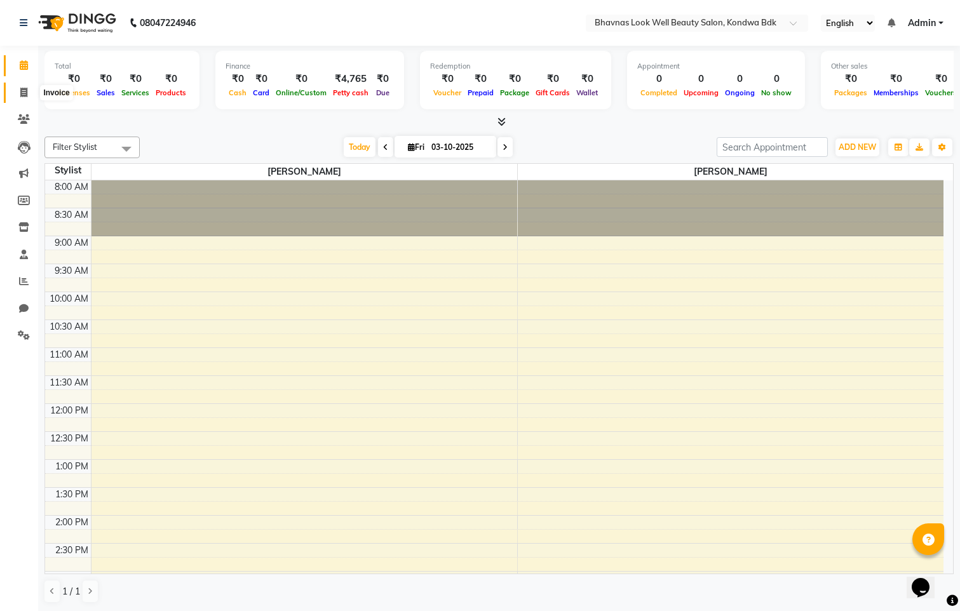
click at [34, 90] on span at bounding box center [24, 93] width 22 height 15
select select "service"
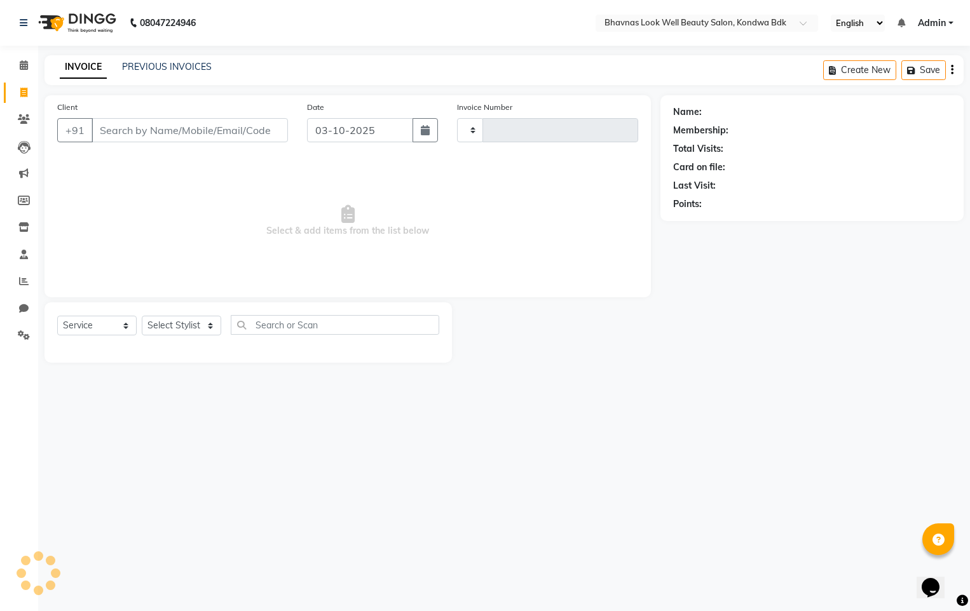
type input "0019"
select select "8628"
click at [182, 62] on link "PREVIOUS INVOICES" at bounding box center [167, 66] width 90 height 11
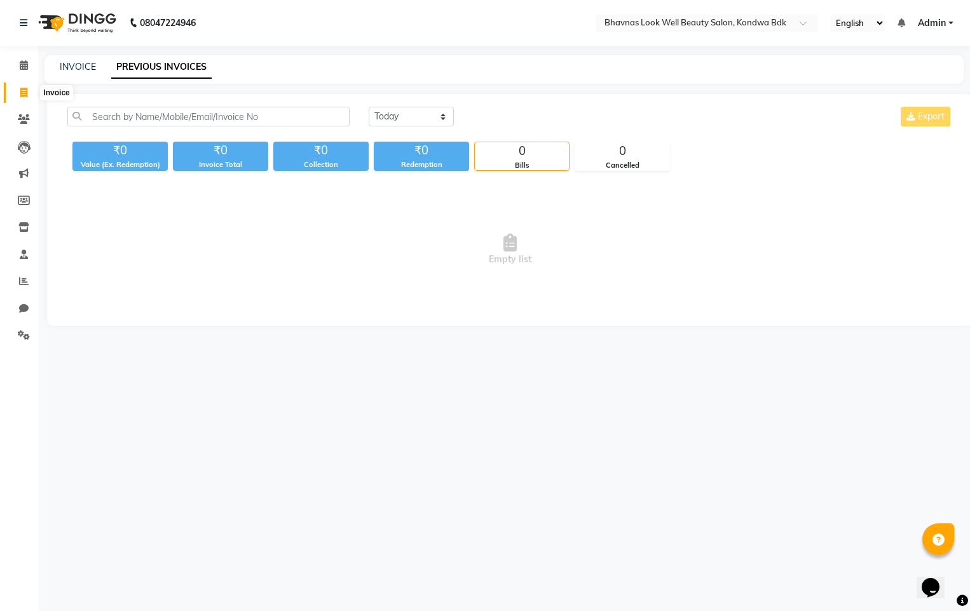
click at [29, 93] on span at bounding box center [24, 93] width 22 height 15
select select "service"
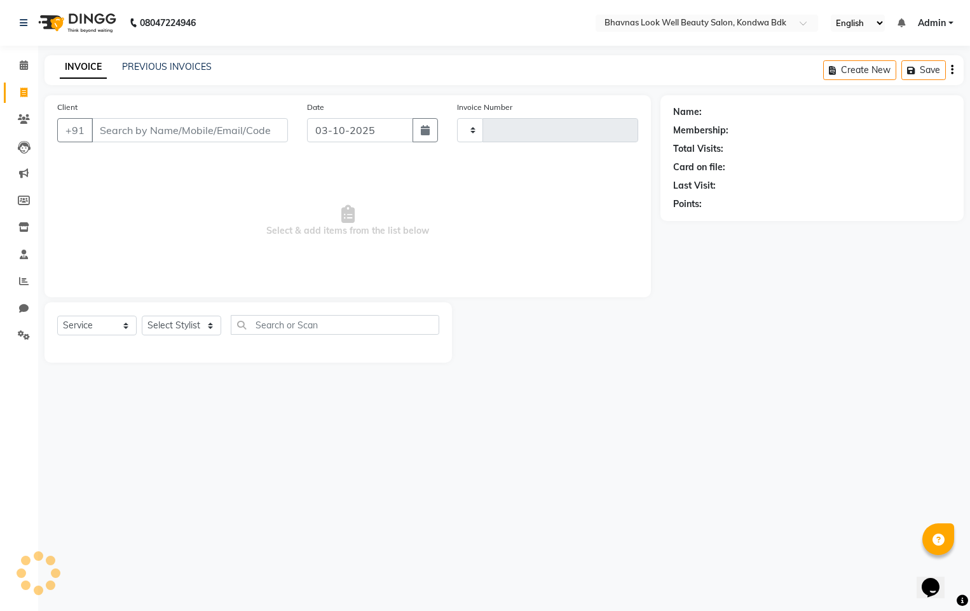
type input "0019"
select select "8628"
click at [83, 319] on select "Select Service Product Membership Package Voucher Prepaid Gift Card" at bounding box center [96, 326] width 79 height 20
select select "product"
click at [57, 316] on select "Select Service Product Membership Package Voucher Prepaid Gift Card" at bounding box center [96, 326] width 79 height 20
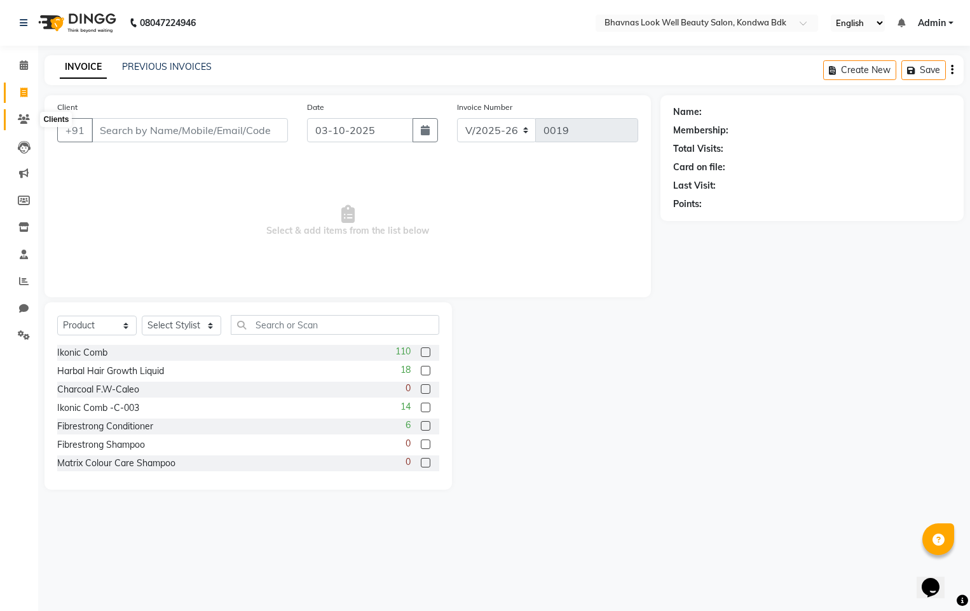
click at [21, 120] on icon at bounding box center [24, 119] width 12 height 10
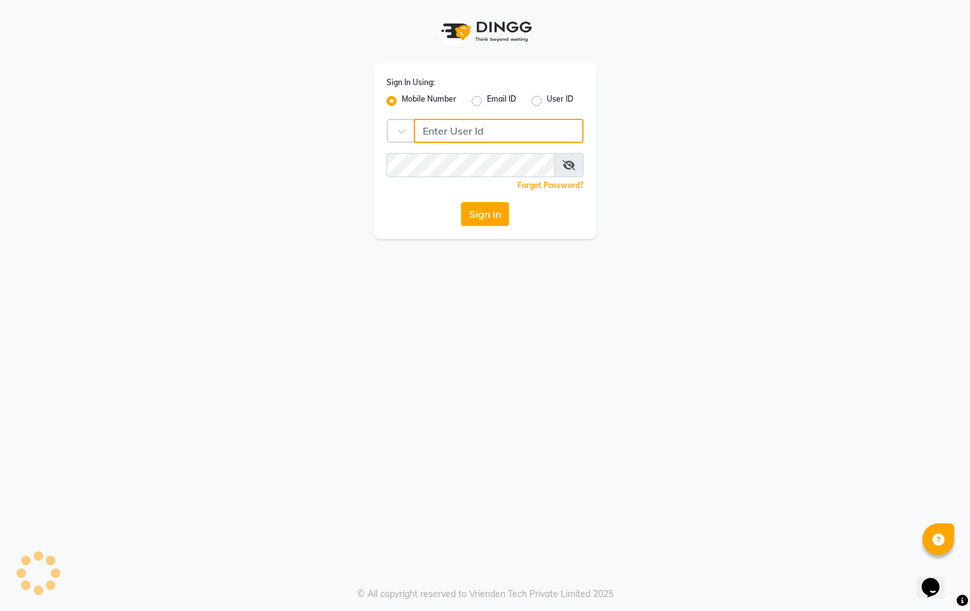
type input "9422348584"
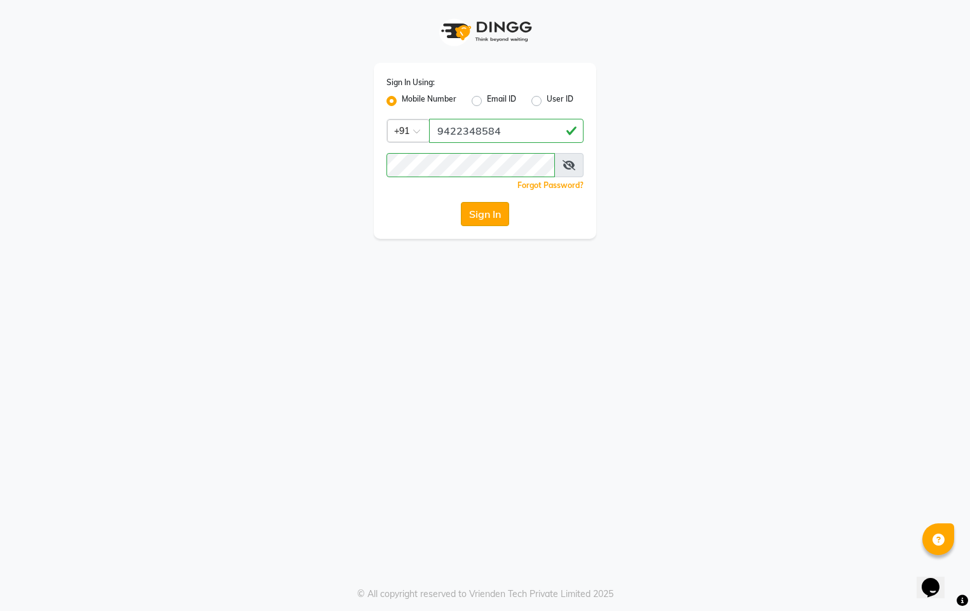
click at [500, 216] on button "Sign In" at bounding box center [485, 214] width 48 height 24
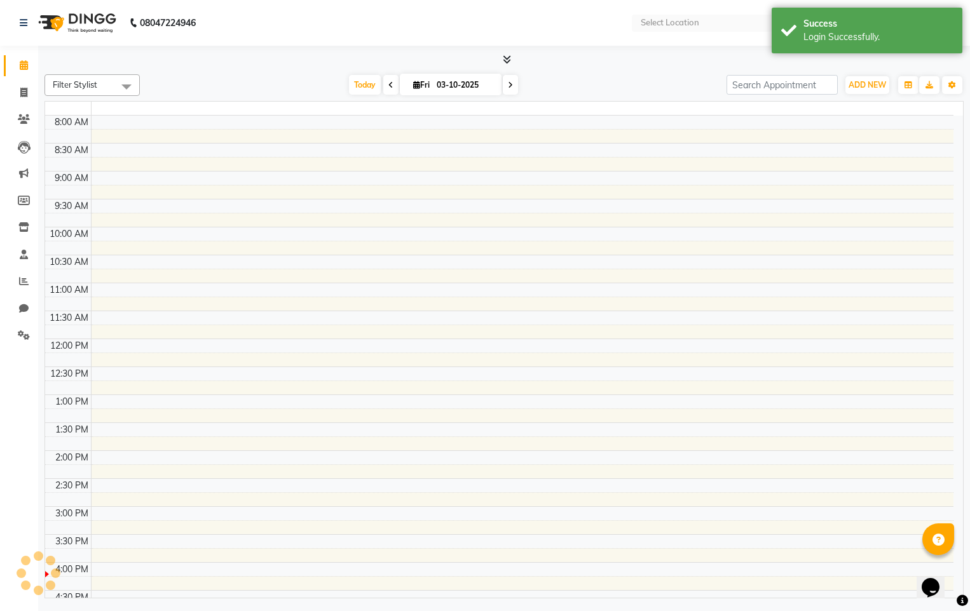
select select "en"
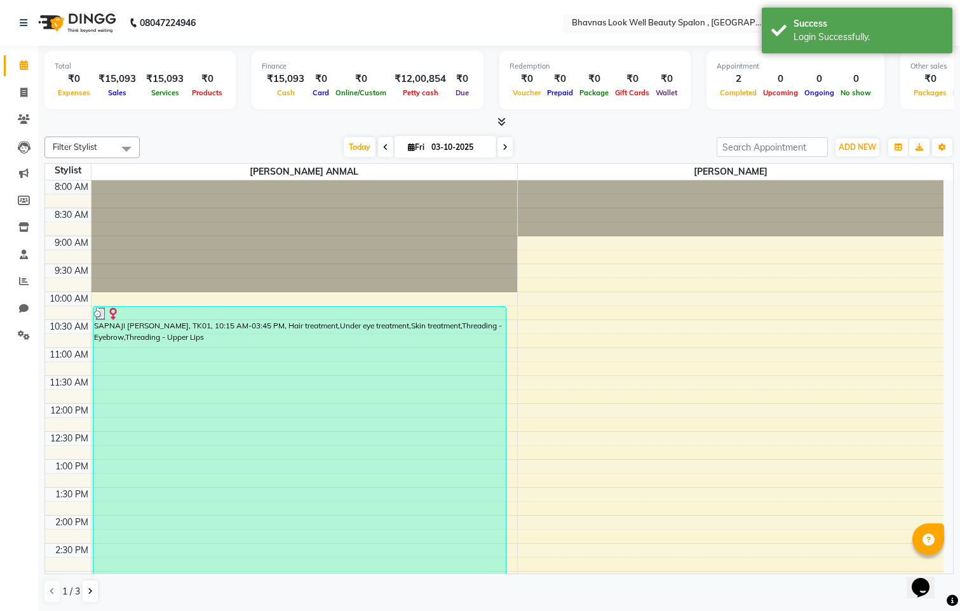
click at [612, 17] on div "× Bhavnas Look Well Beauty Spalon , Market Yard" at bounding box center [667, 23] width 191 height 13
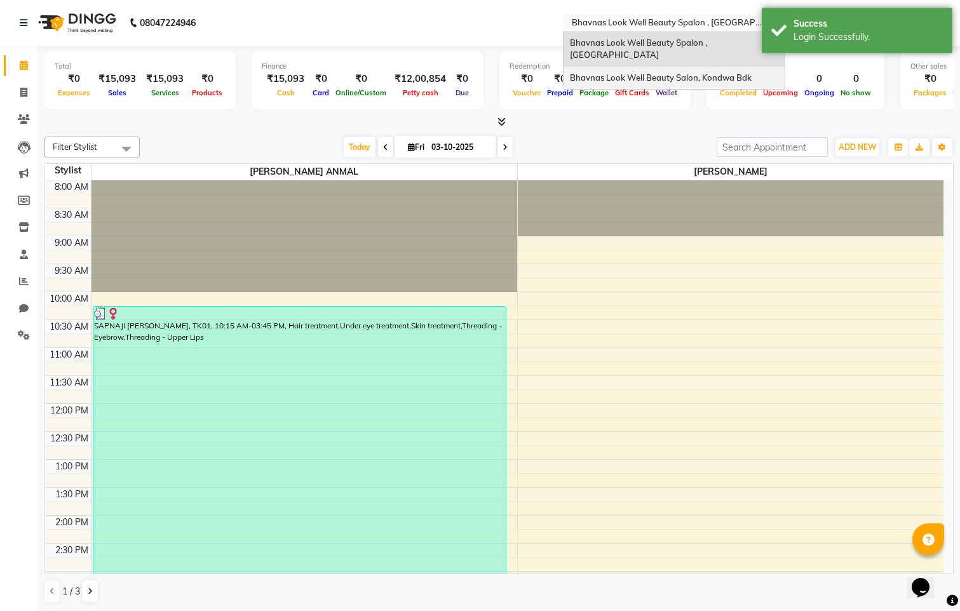
click at [750, 72] on span "Bhavnas Look Well Beauty Salon, Kondwa Bdk" at bounding box center [661, 77] width 182 height 10
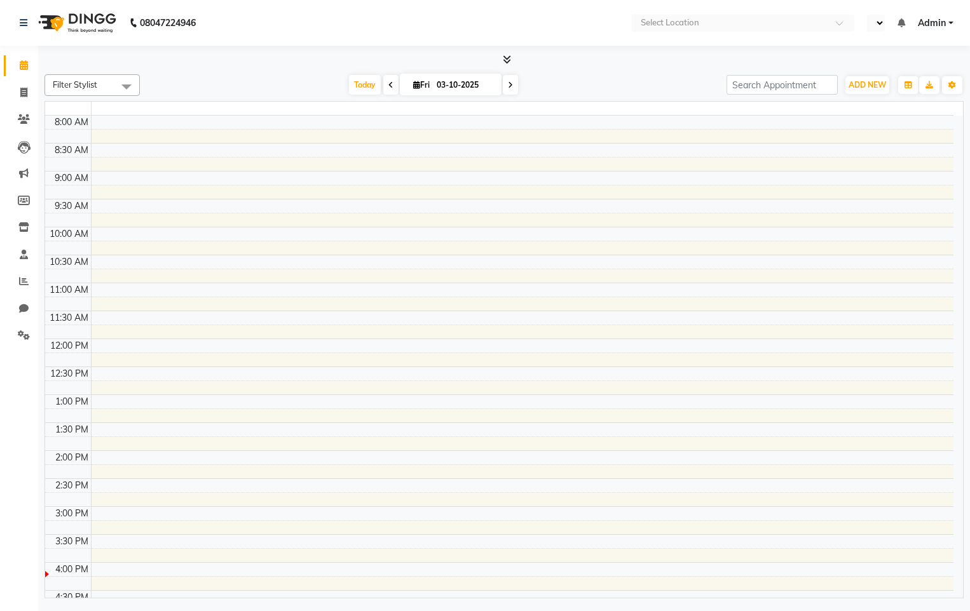
select select "en"
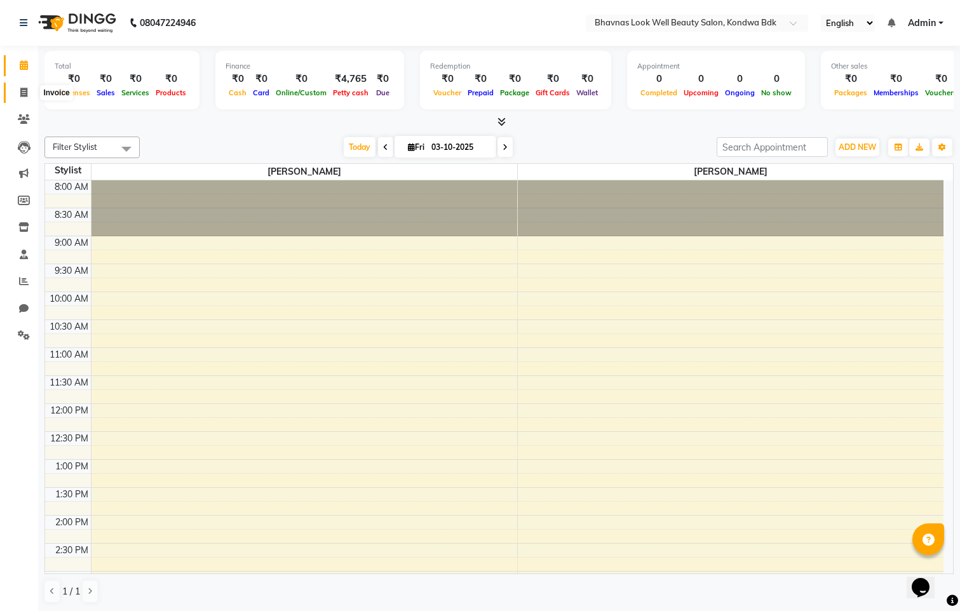
click at [18, 99] on span at bounding box center [24, 93] width 22 height 15
select select "service"
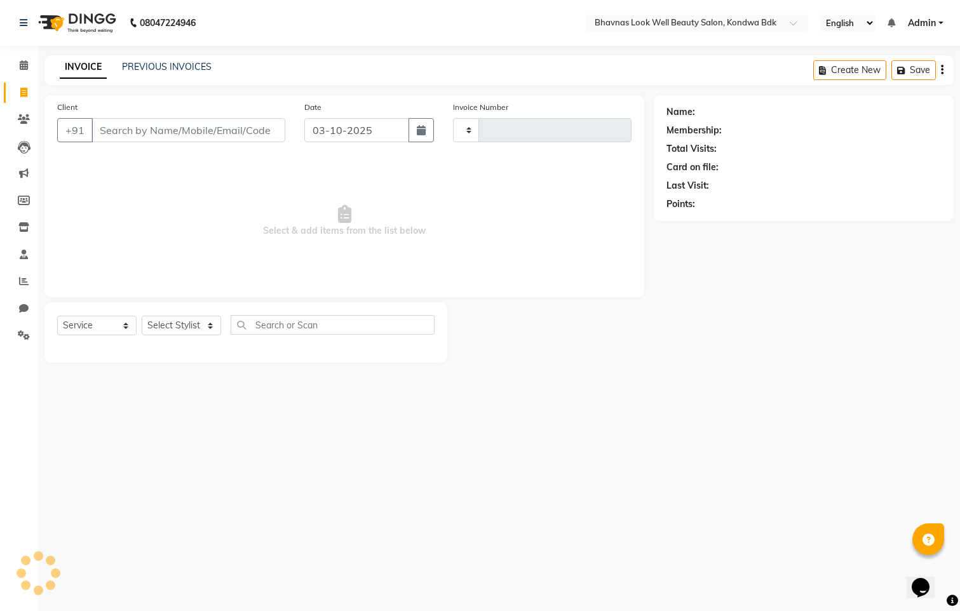
type input "0019"
select select "8628"
click at [151, 63] on link "PREVIOUS INVOICES" at bounding box center [167, 66] width 90 height 11
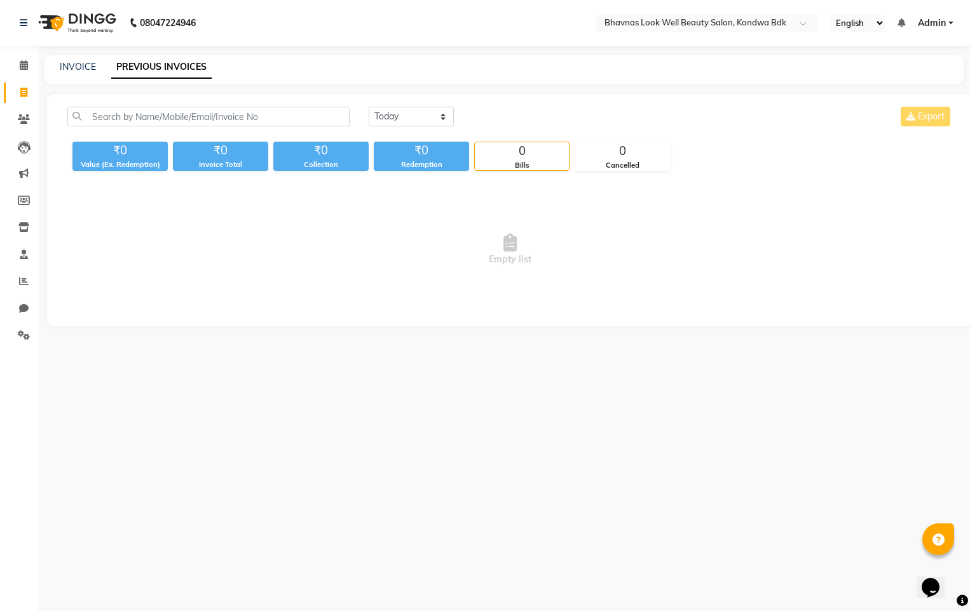
click at [183, 58] on link "PREVIOUS INVOICES" at bounding box center [161, 67] width 100 height 23
click at [430, 115] on select "[DATE] [DATE] Custom Range" at bounding box center [411, 117] width 85 height 20
select select "range"
click at [369, 107] on select "Today Yesterday Custom Range" at bounding box center [411, 117] width 85 height 20
drag, startPoint x: 527, startPoint y: 119, endPoint x: 533, endPoint y: 121, distance: 6.6
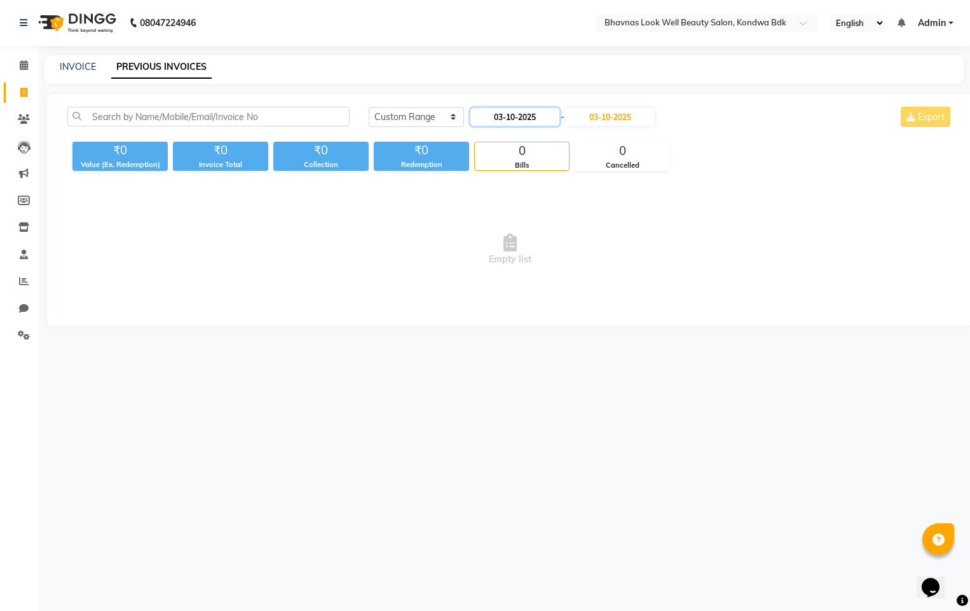
click at [531, 119] on input "03-10-2025" at bounding box center [514, 117] width 89 height 18
select select "10"
select select "2025"
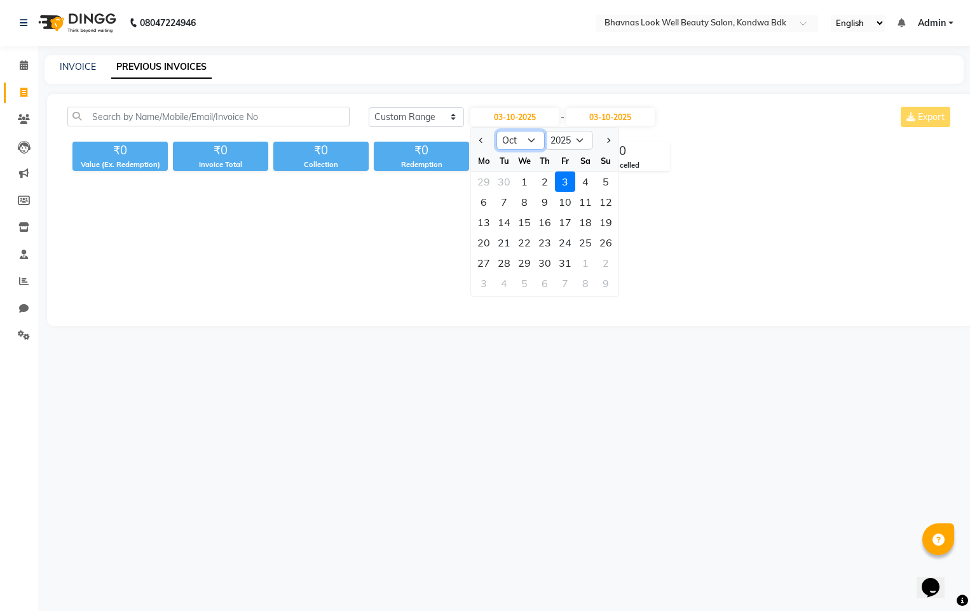
click at [505, 137] on select "Jan Feb Mar Apr May Jun Jul Aug Sep Oct Nov Dec" at bounding box center [520, 140] width 48 height 19
select select "4"
click at [496, 131] on select "Jan Feb Mar Apr May Jun Jul Aug Sep Oct Nov Dec" at bounding box center [520, 140] width 48 height 19
click at [501, 177] on div "1" at bounding box center [504, 182] width 20 height 20
type input "01-04-2025"
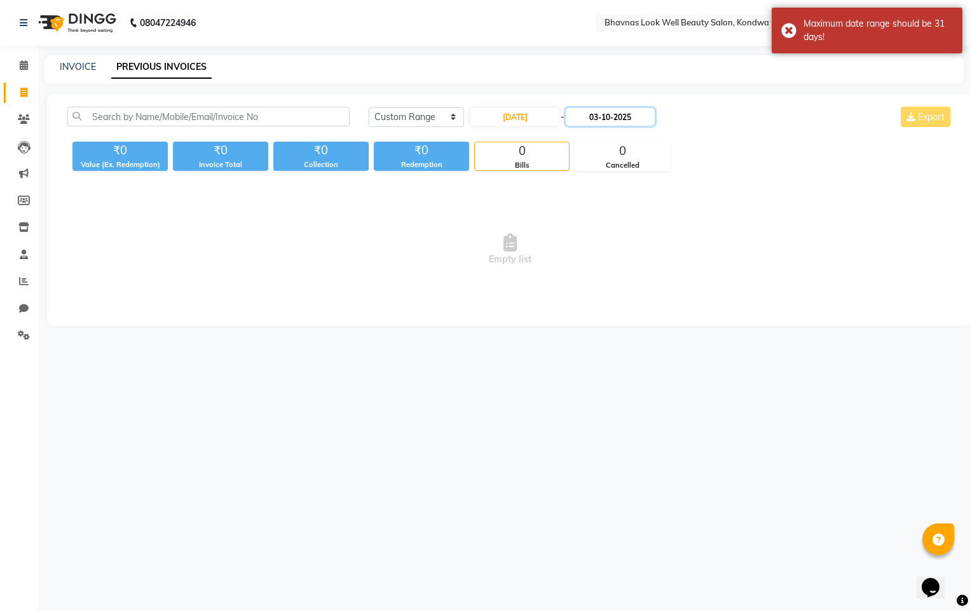
click at [626, 122] on input "03-10-2025" at bounding box center [610, 117] width 89 height 18
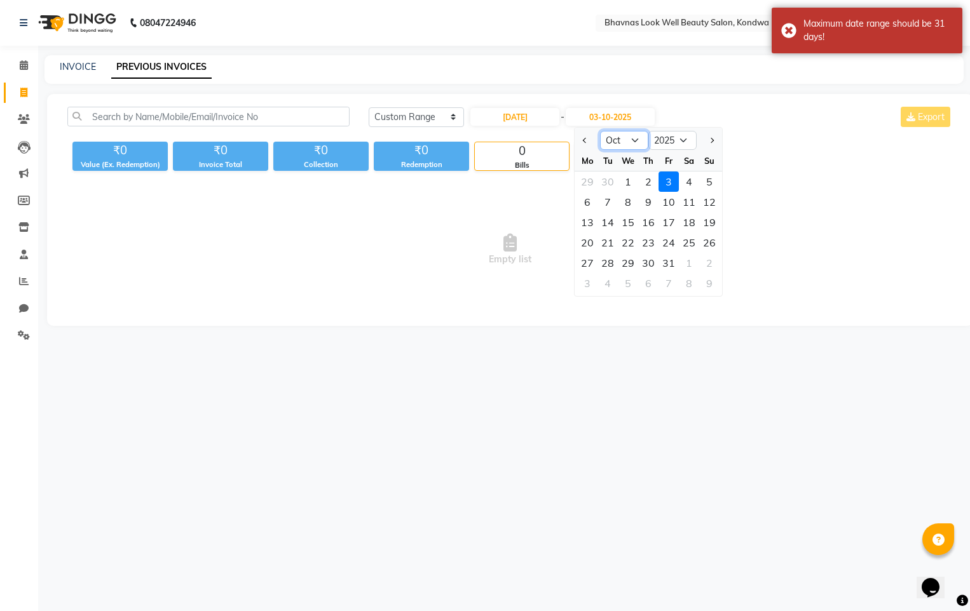
click at [608, 139] on select "Apr May Jun Jul Aug Sep Oct Nov Dec" at bounding box center [624, 140] width 48 height 19
select select "4"
click at [600, 131] on select "Apr May Jun Jul Aug Sep Oct Nov Dec" at bounding box center [624, 140] width 48 height 19
click at [625, 265] on div "30" at bounding box center [628, 263] width 20 height 20
type input "30-04-2025"
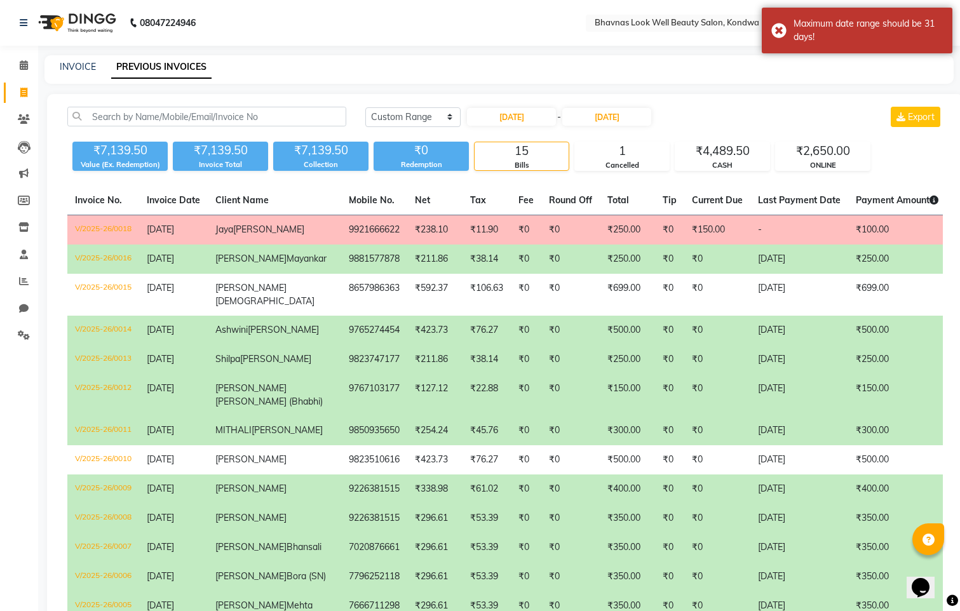
drag, startPoint x: 519, startPoint y: 222, endPoint x: 365, endPoint y: 228, distance: 153.3
click at [407, 228] on td "₹238.10" at bounding box center [434, 230] width 55 height 30
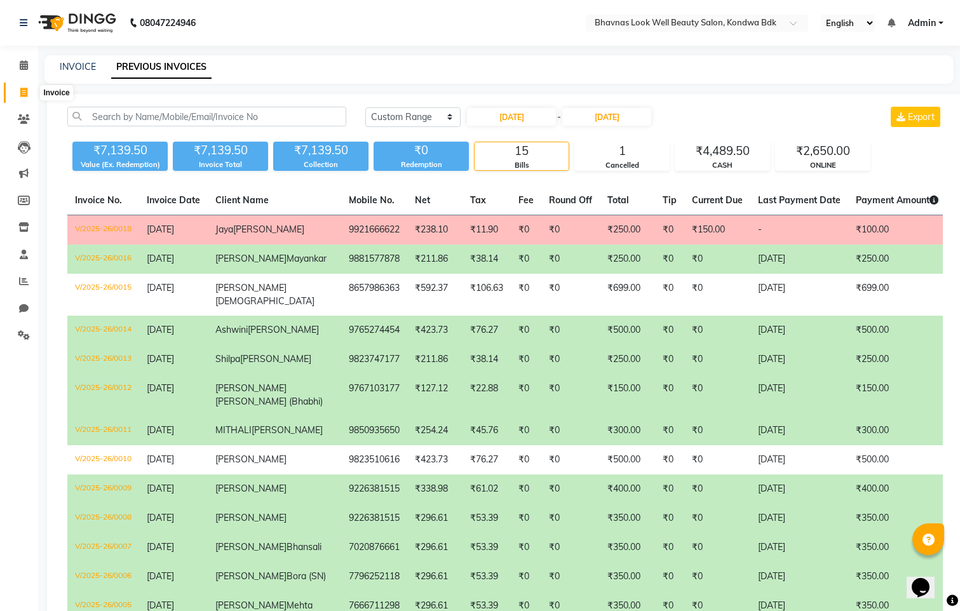
click at [17, 91] on span at bounding box center [24, 93] width 22 height 15
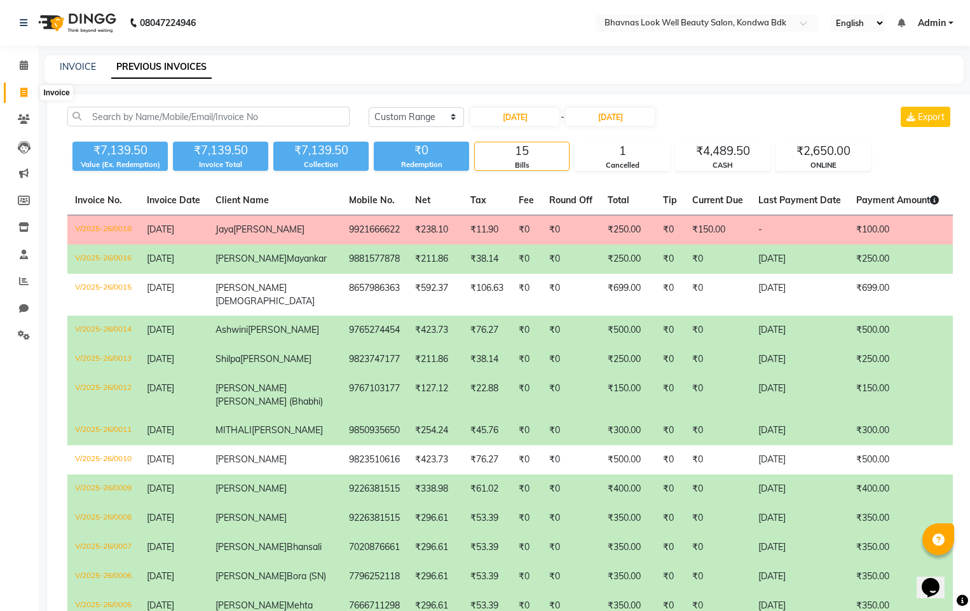
select select "8628"
select select "service"
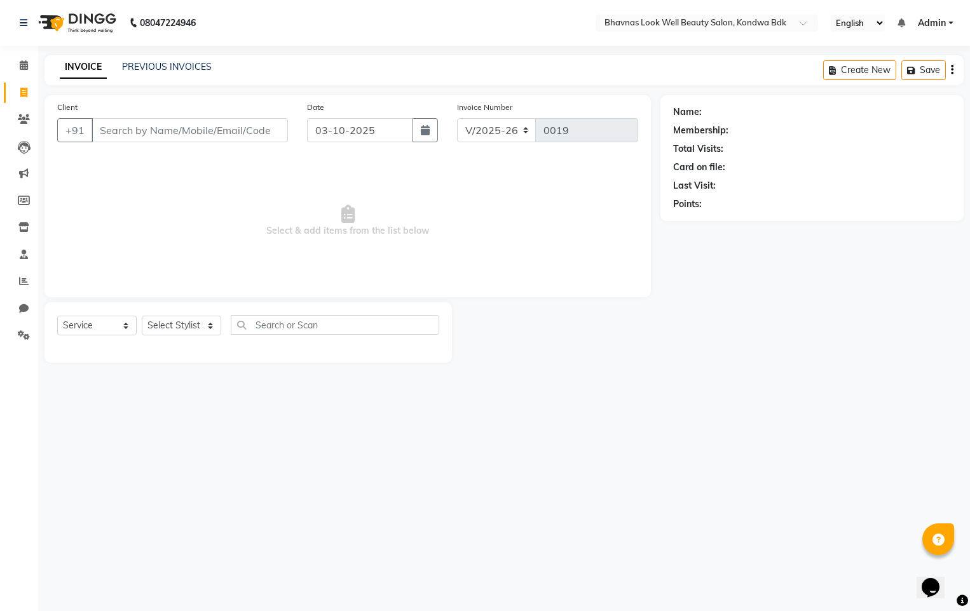
click at [138, 135] on input "Client" at bounding box center [190, 130] width 196 height 24
type input "JAYA"
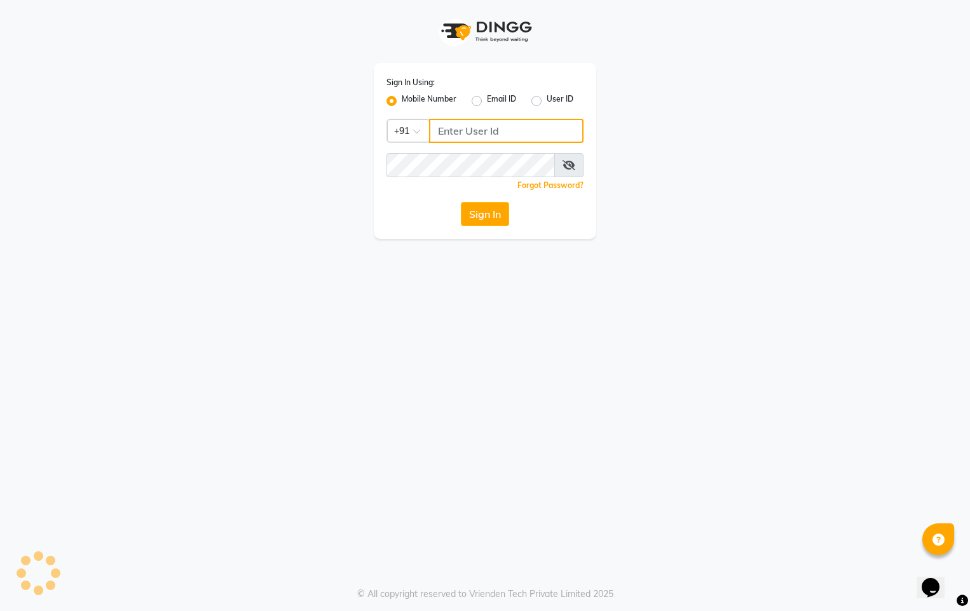
type input "9422348584"
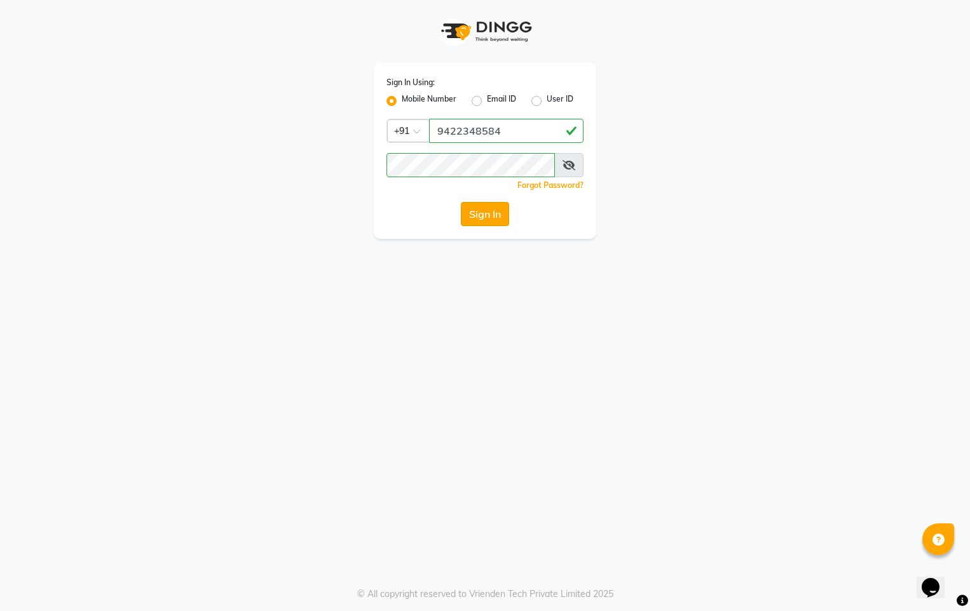
click at [479, 208] on button "Sign In" at bounding box center [485, 214] width 48 height 24
